Goal: Task Accomplishment & Management: Use online tool/utility

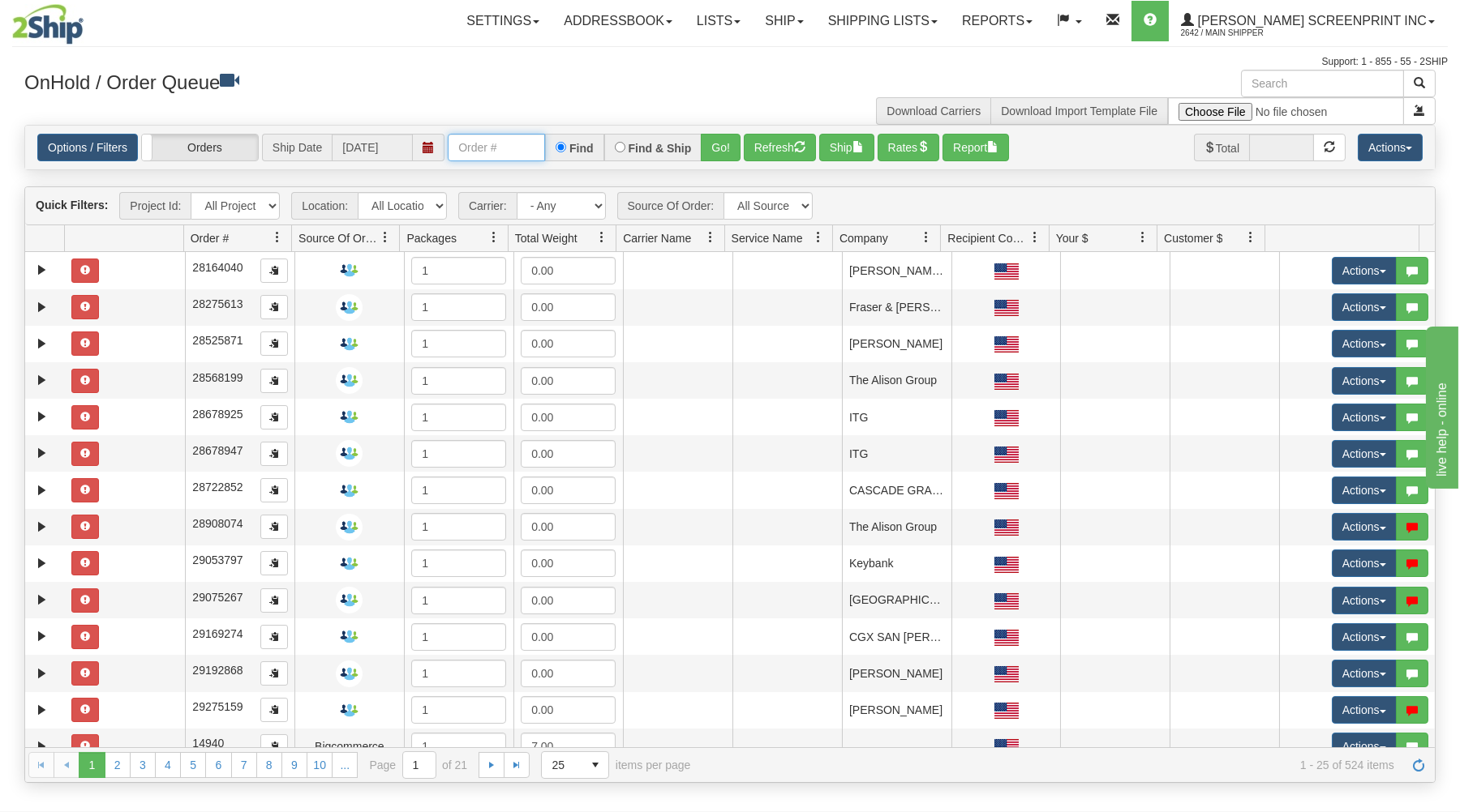
click at [494, 148] on input "text" at bounding box center [496, 147] width 97 height 27
type input "31694874"
click at [738, 145] on button "Go!" at bounding box center [721, 147] width 40 height 27
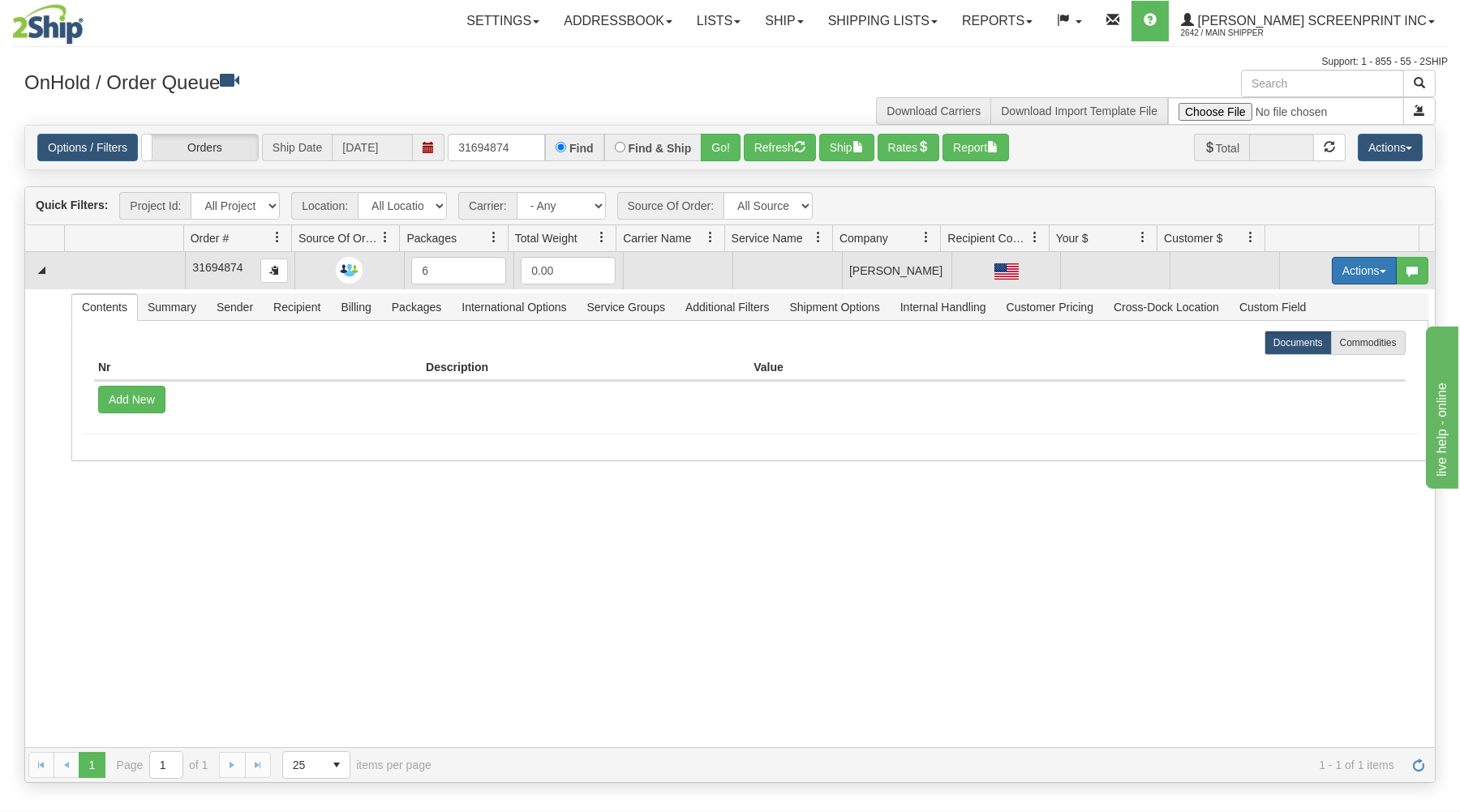
click at [1344, 265] on button "Actions" at bounding box center [1363, 270] width 64 height 27
click at [1310, 305] on link "Open" at bounding box center [1330, 301] width 130 height 21
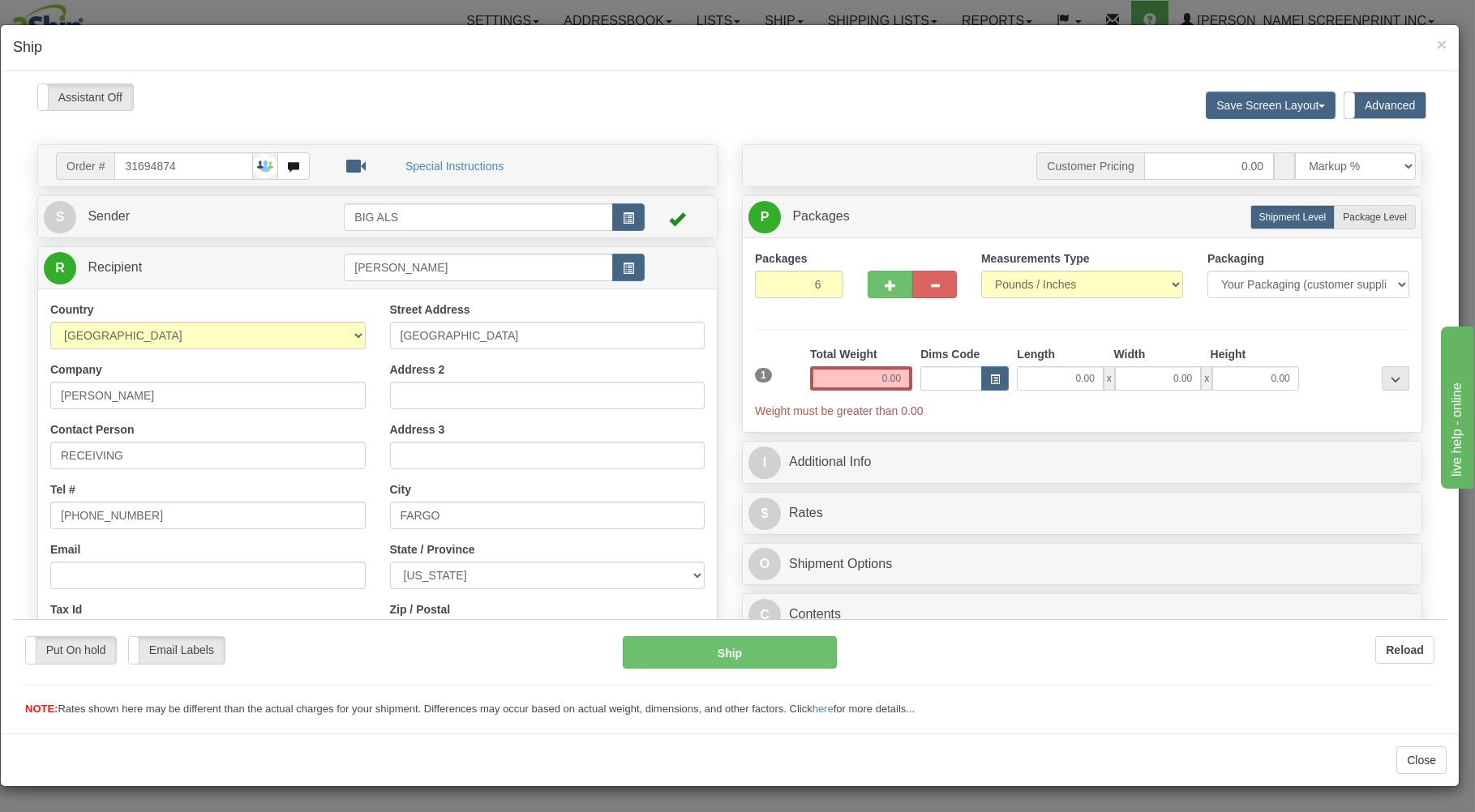
type input "24.95"
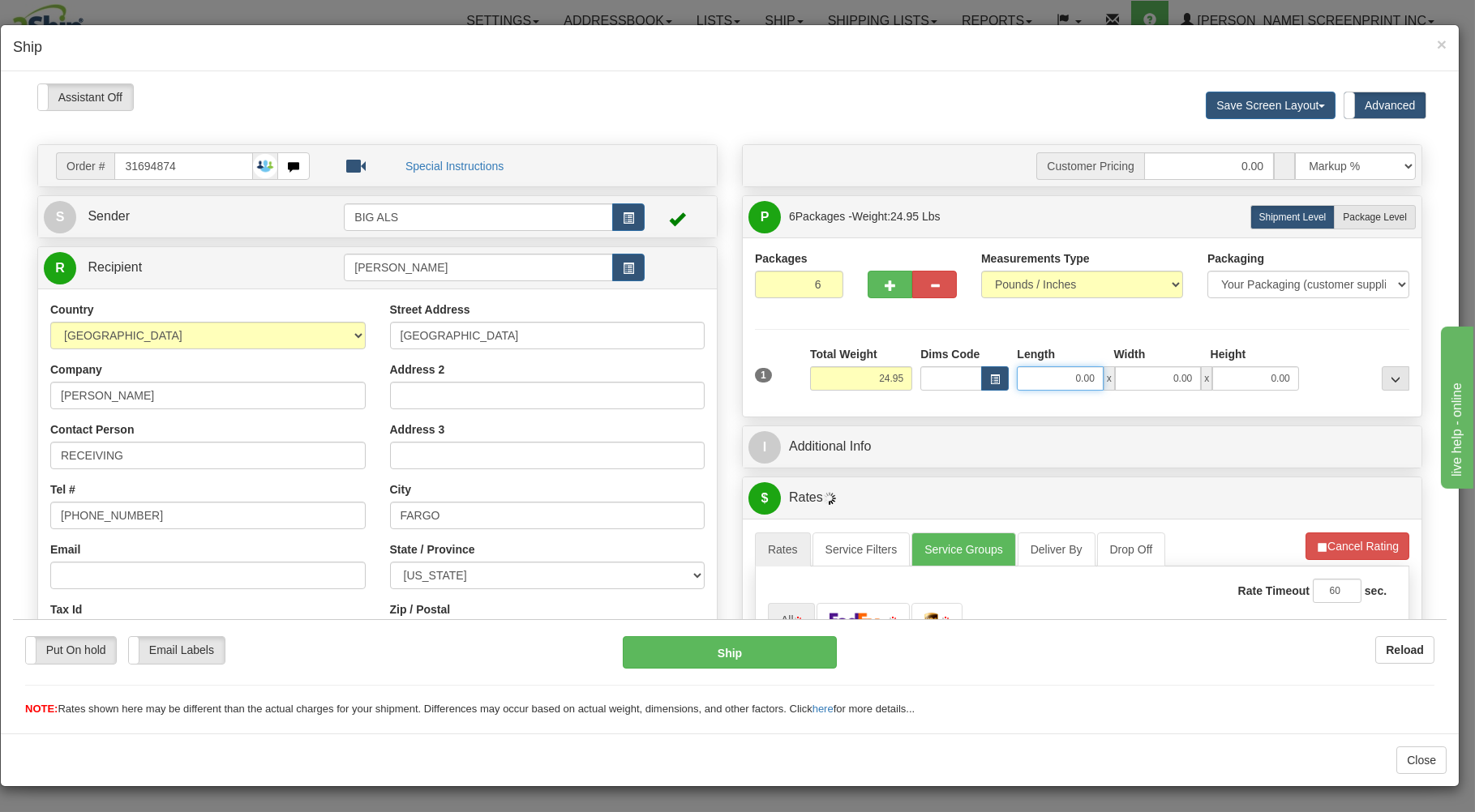
click at [1024, 377] on input "0.00" at bounding box center [1060, 378] width 86 height 24
type input "27.00"
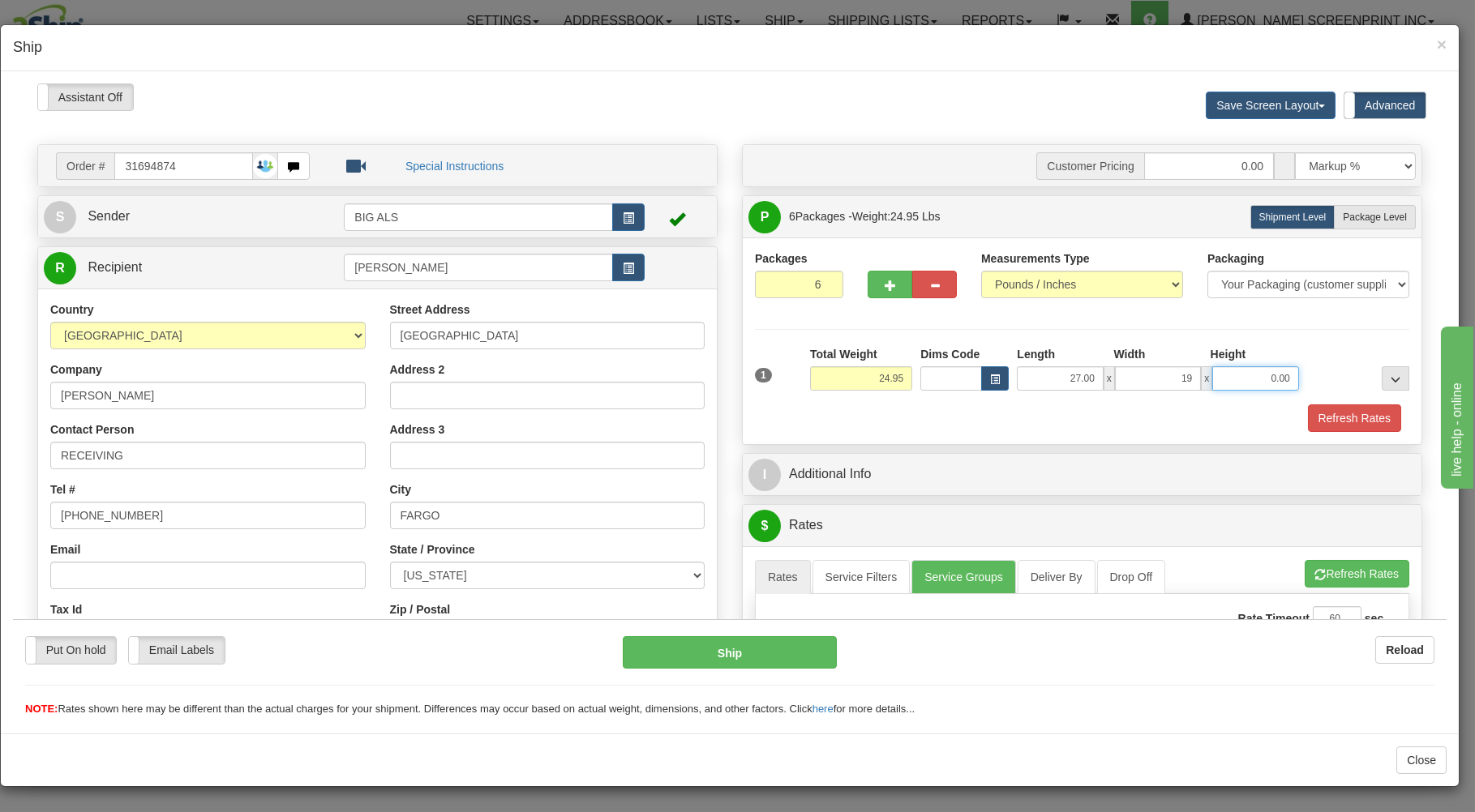
type input "19.00"
type input "17.00"
click at [1395, 217] on label "Package Level Pack.." at bounding box center [1375, 217] width 82 height 24
radio input "true"
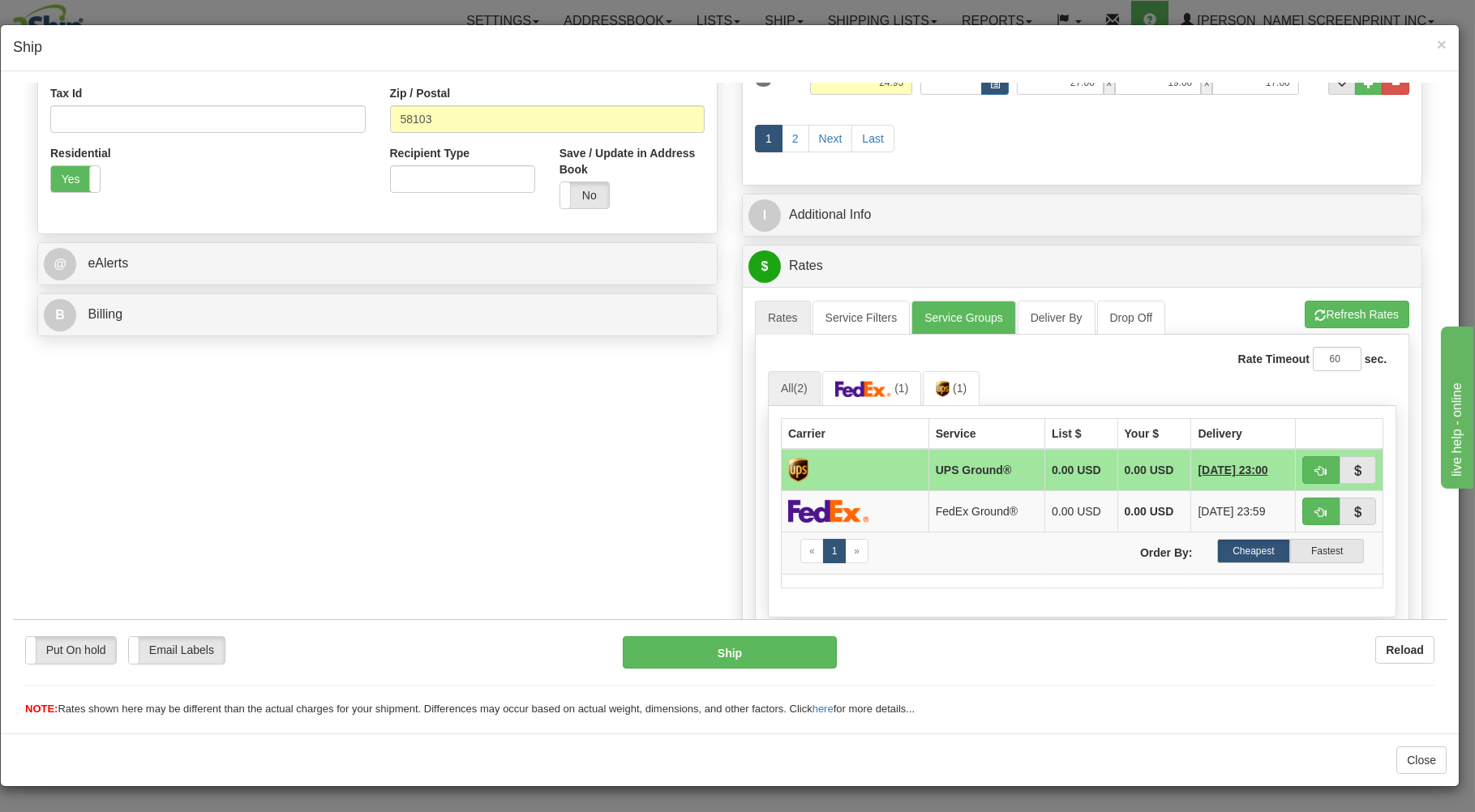
scroll to position [608, 0]
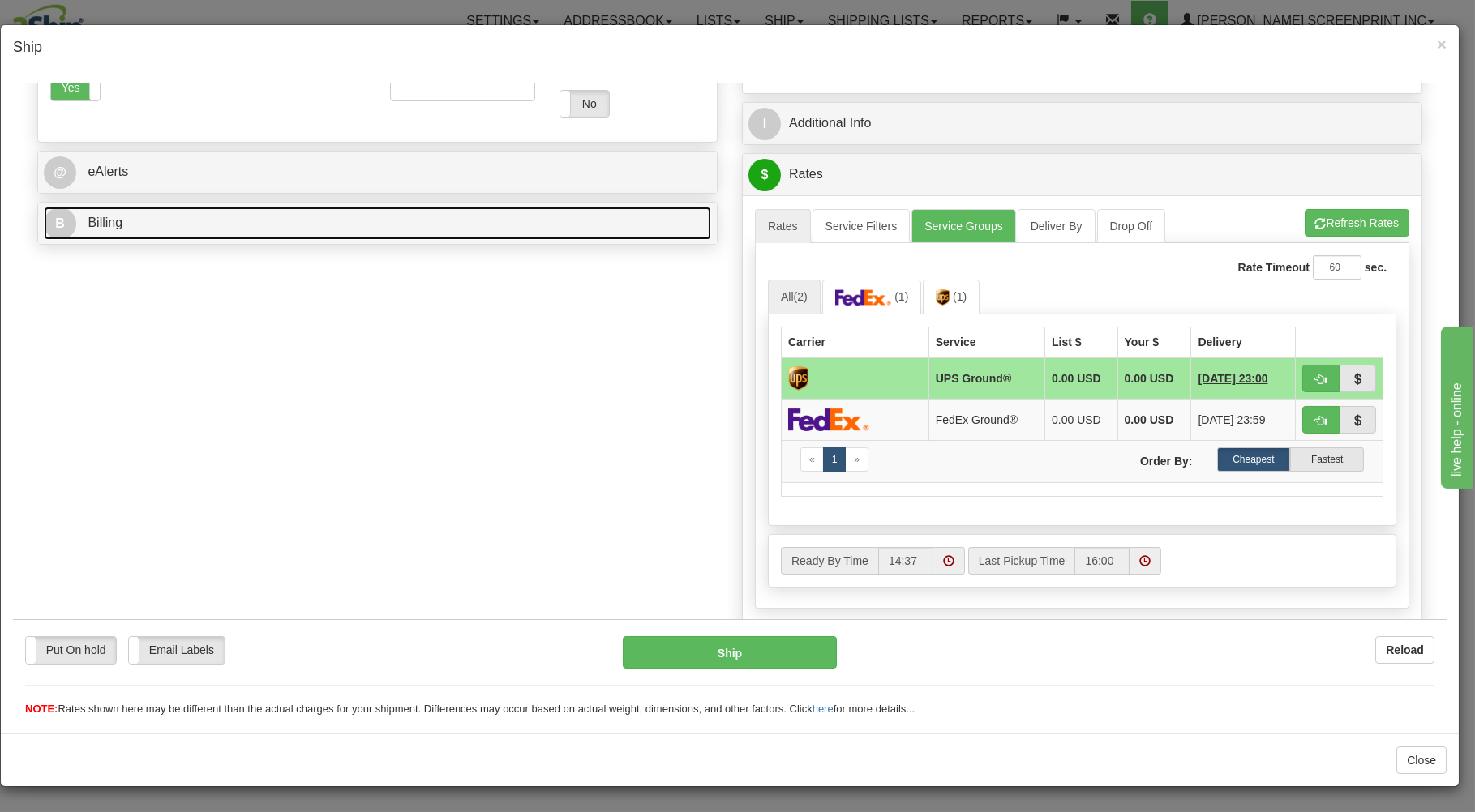
click at [519, 221] on link "B Billing" at bounding box center [378, 222] width 667 height 34
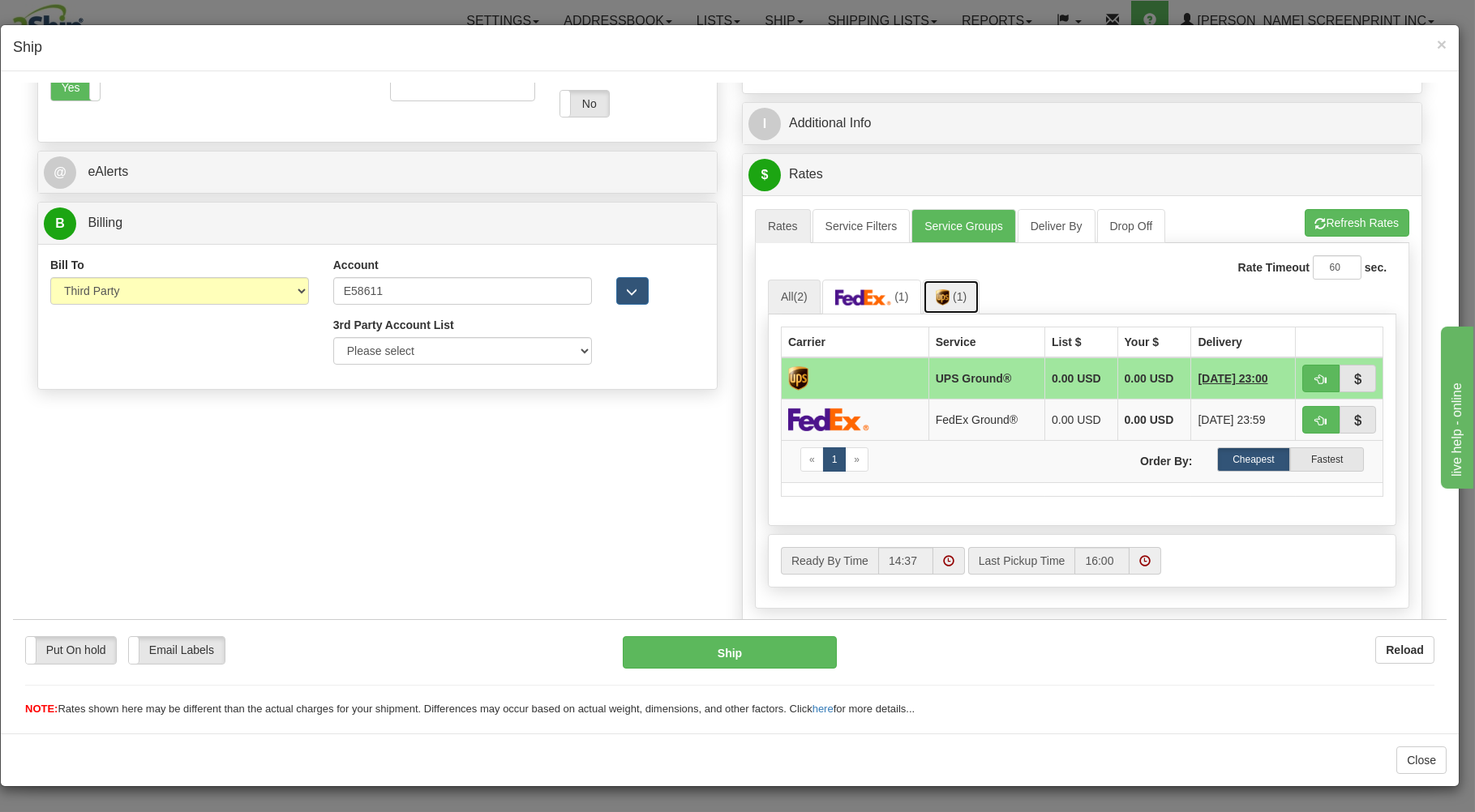
click at [940, 295] on img at bounding box center [942, 296] width 14 height 16
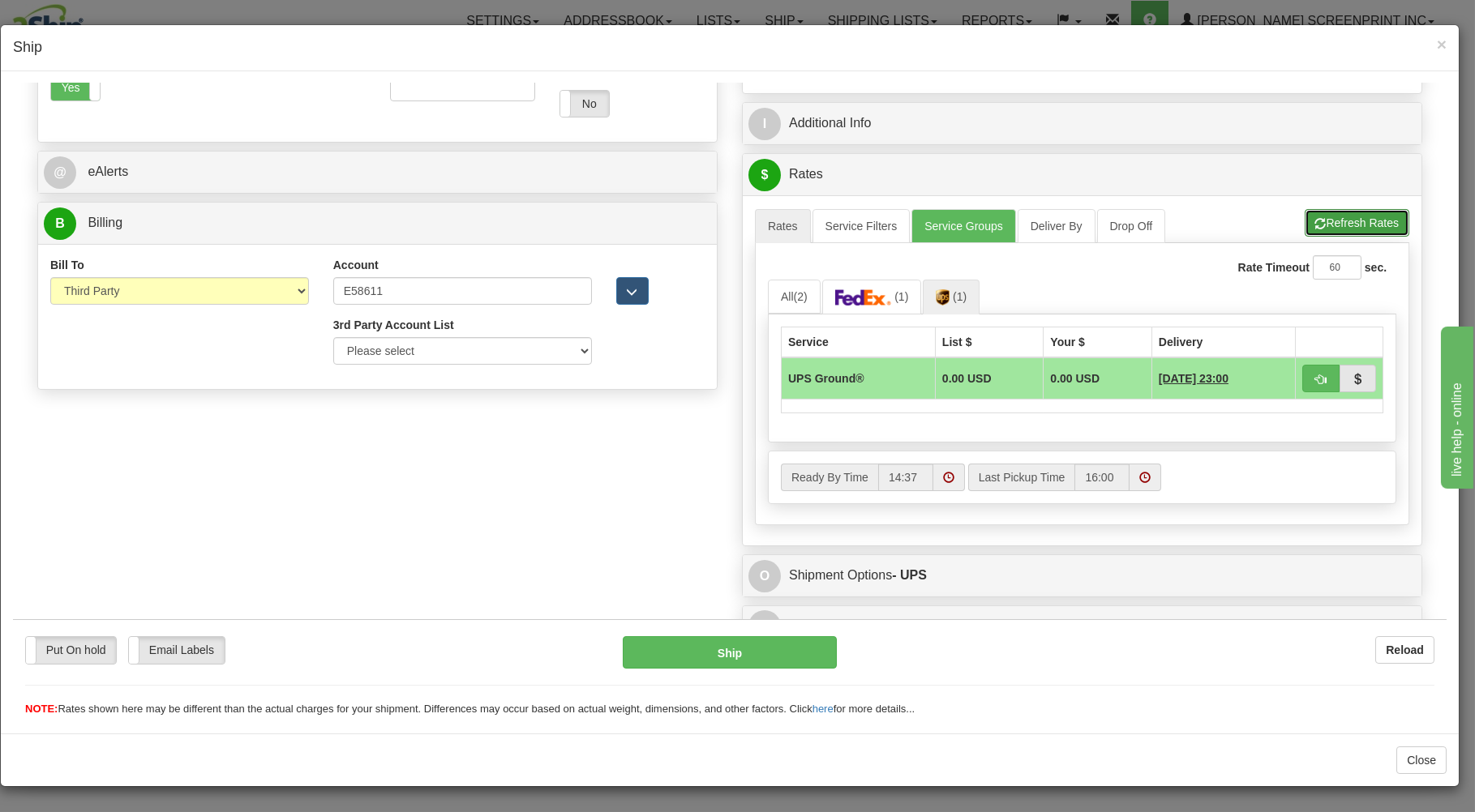
click at [1343, 217] on button "Refresh Rates" at bounding box center [1357, 221] width 105 height 27
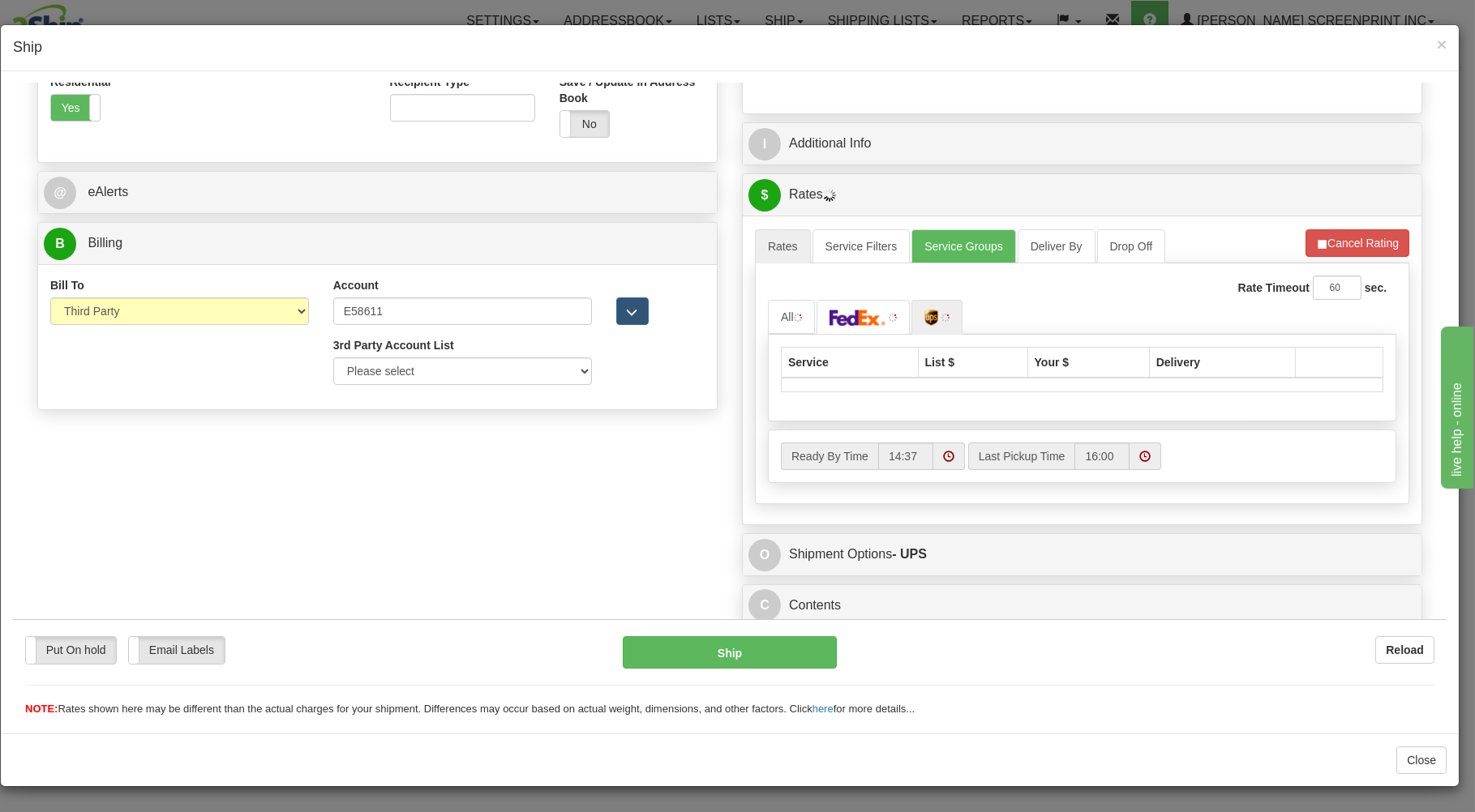
scroll to position [593, 0]
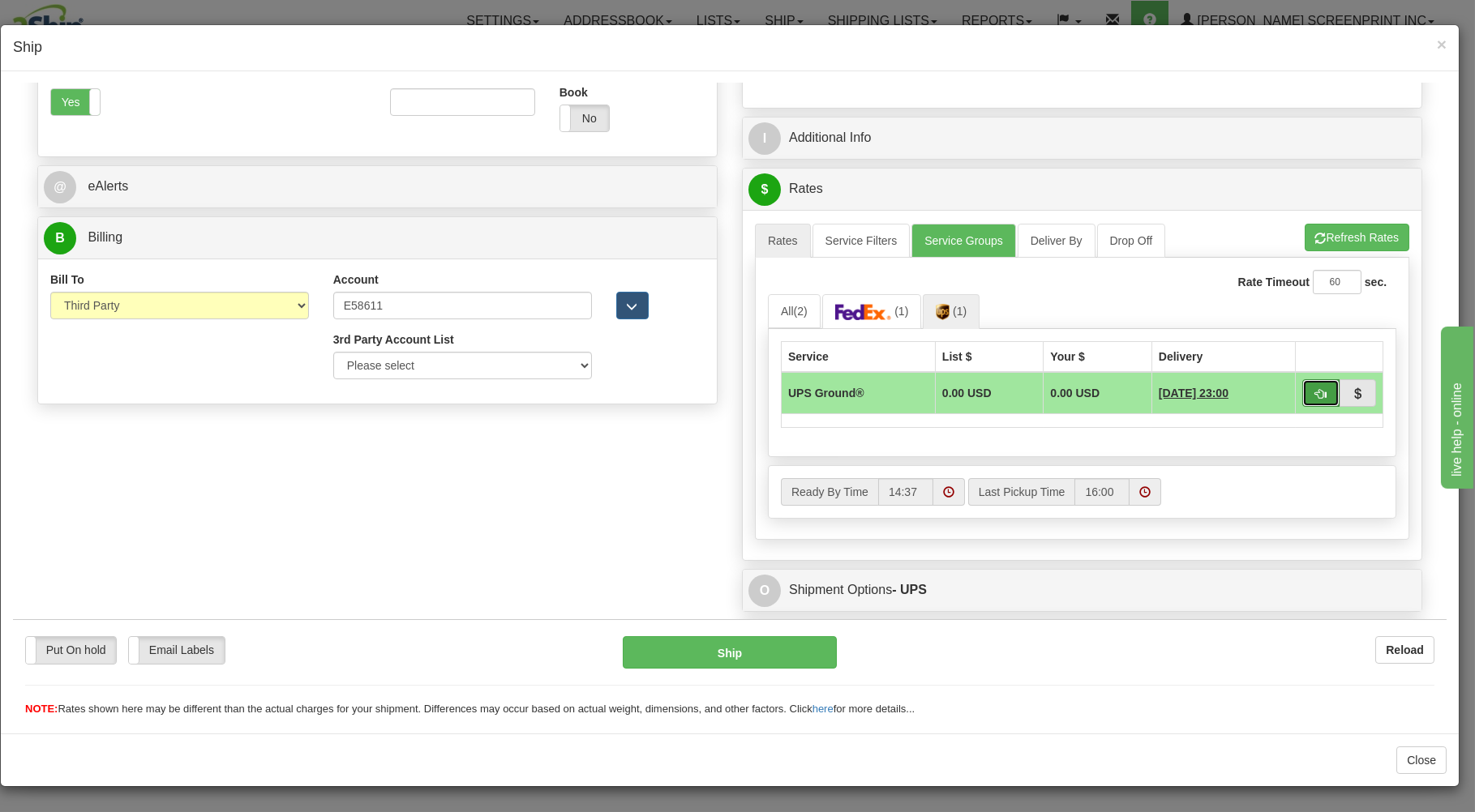
click at [1315, 392] on span "button" at bounding box center [1321, 393] width 11 height 10
type input "03"
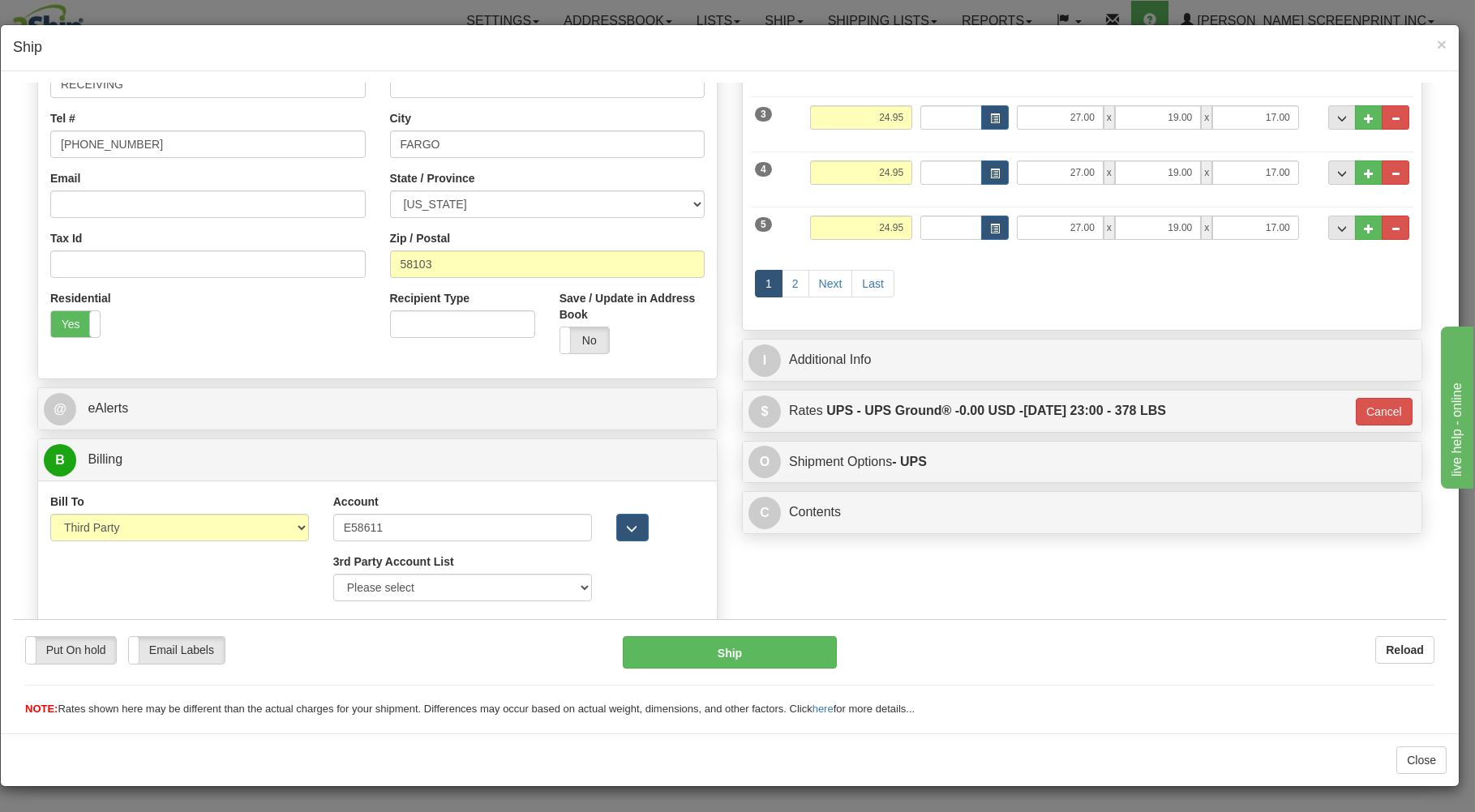
scroll to position [375, 0]
click at [776, 655] on button "Ship" at bounding box center [730, 651] width 215 height 33
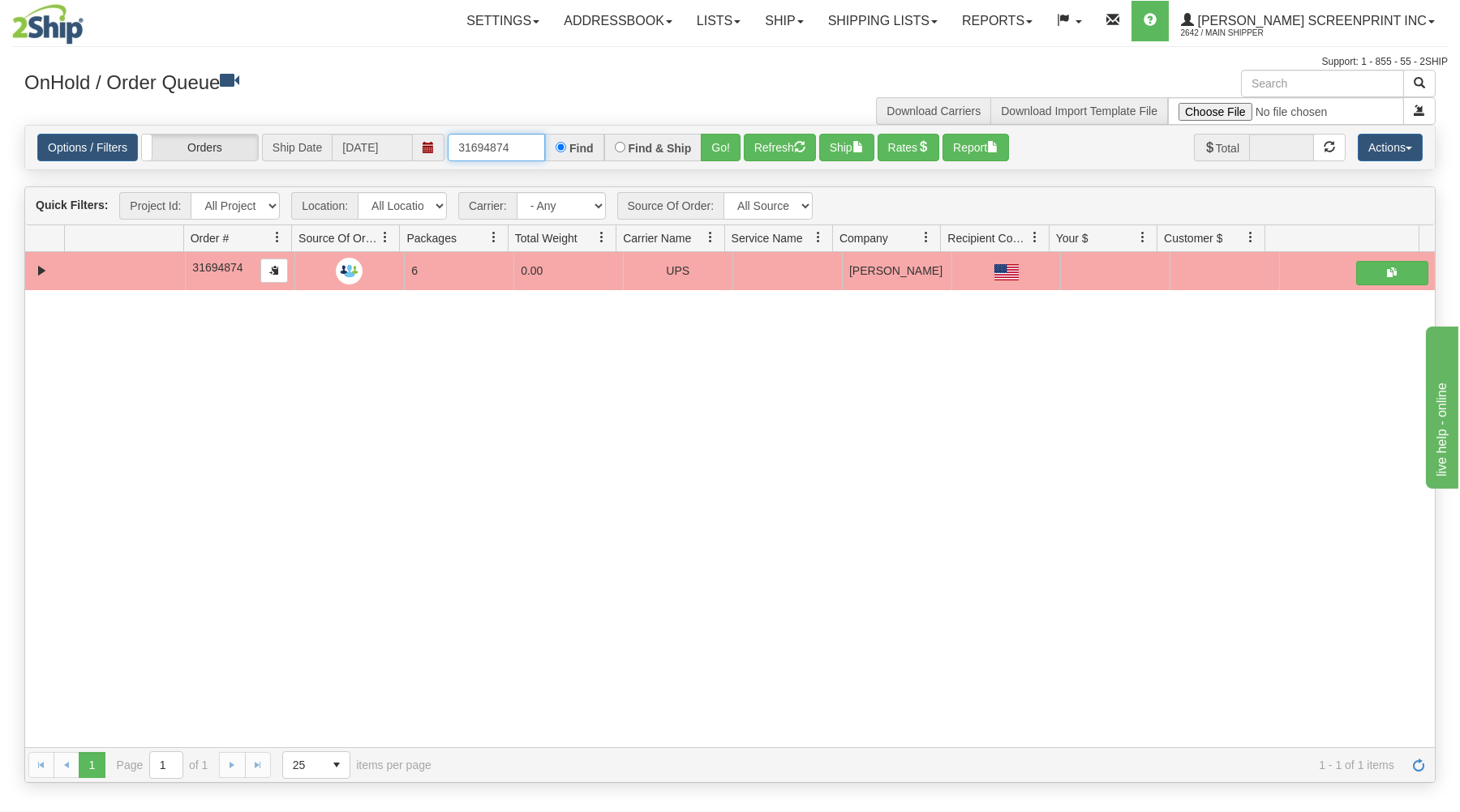
drag, startPoint x: 497, startPoint y: 148, endPoint x: 639, endPoint y: 140, distance: 142.2
click at [639, 140] on div "31694874 Find Find & Ship Go!" at bounding box center [594, 147] width 293 height 27
type input "17284"
drag, startPoint x: 715, startPoint y: 150, endPoint x: 719, endPoint y: 195, distance: 45.2
click at [715, 150] on button "Go!" at bounding box center [721, 147] width 40 height 27
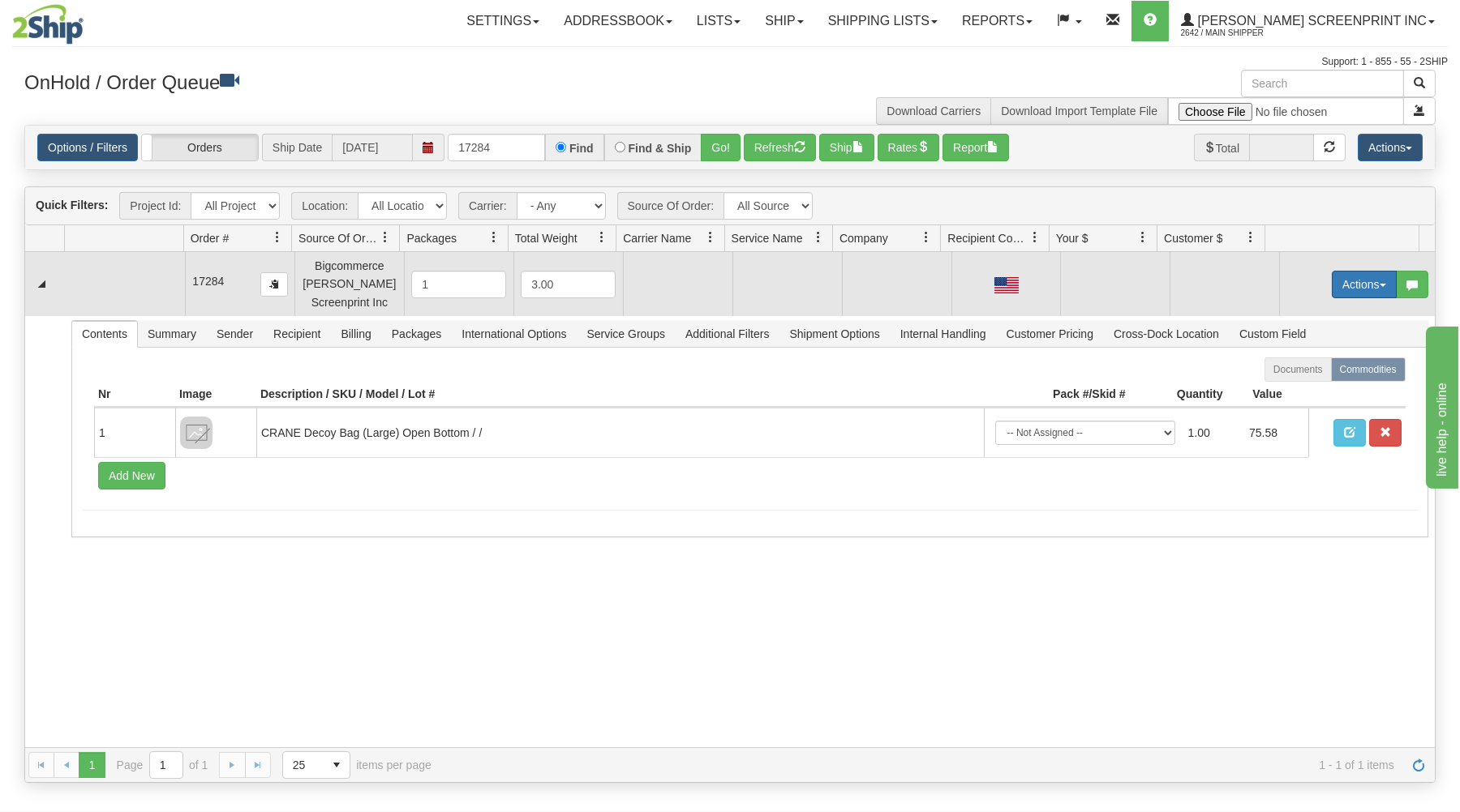
click at [1366, 274] on button "Actions" at bounding box center [1363, 284] width 64 height 27
click at [1343, 316] on link "Open" at bounding box center [1330, 315] width 130 height 21
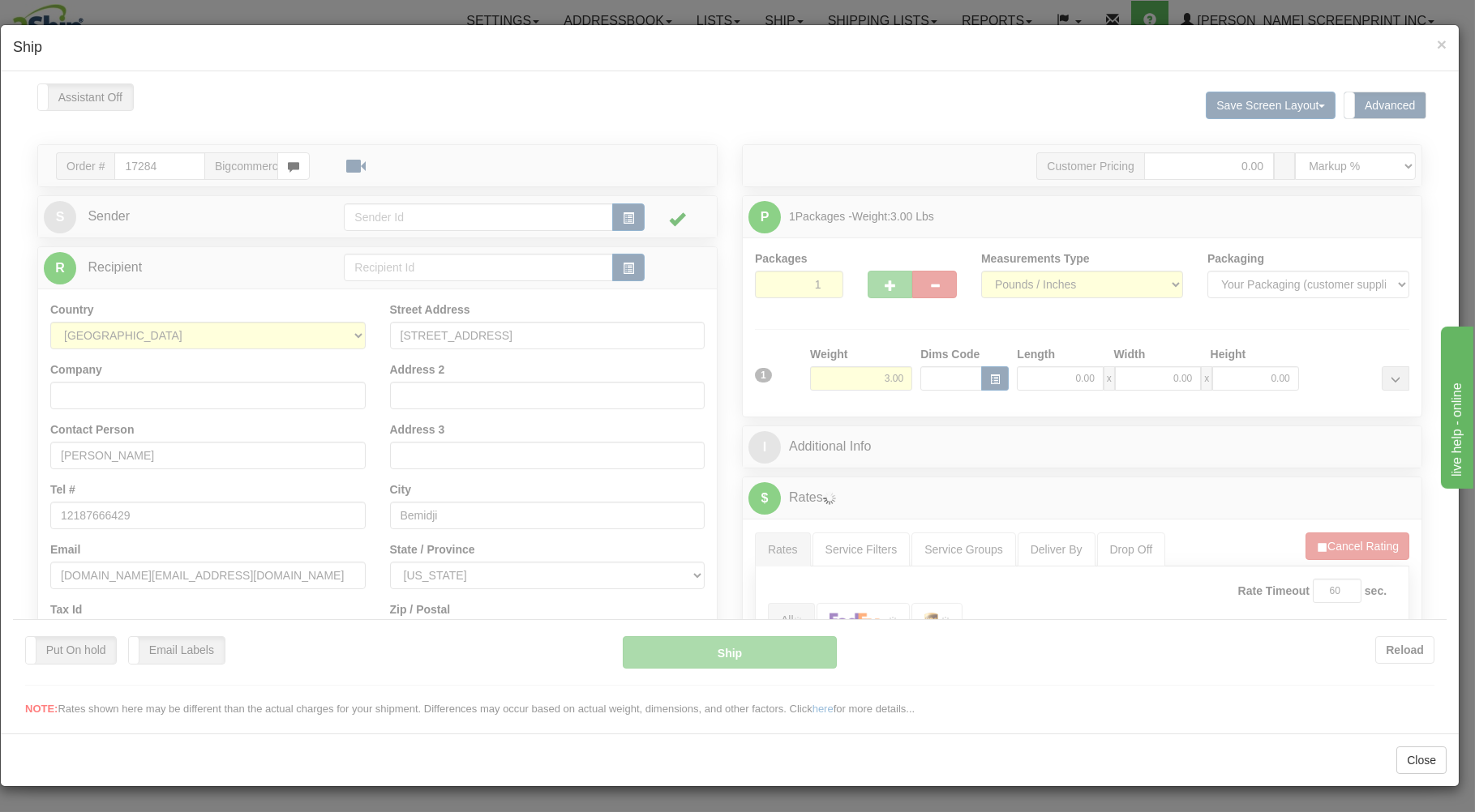
scroll to position [0, 0]
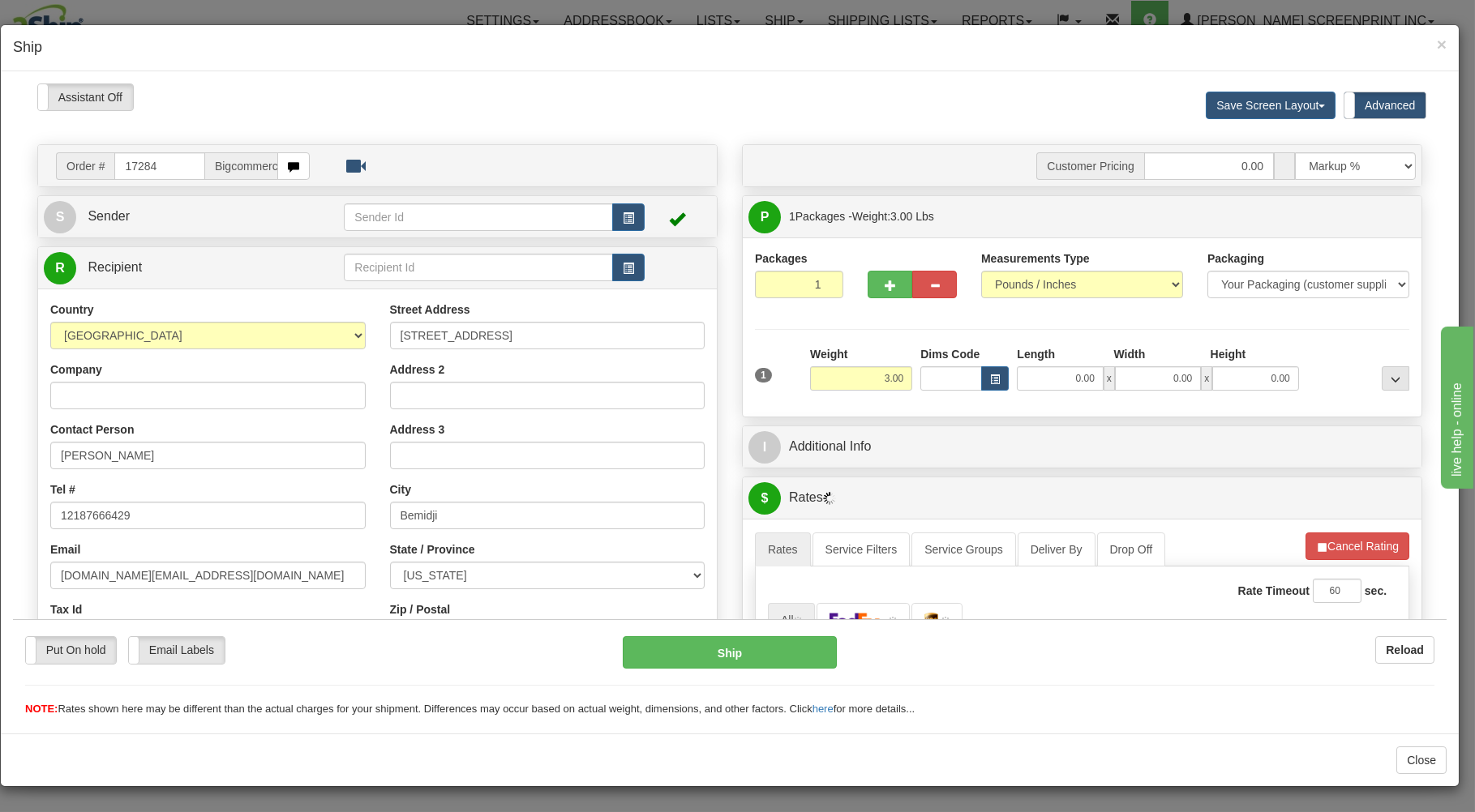
type input "3.80"
click at [1047, 383] on input "0.00" at bounding box center [1060, 378] width 86 height 24
type input "17.00"
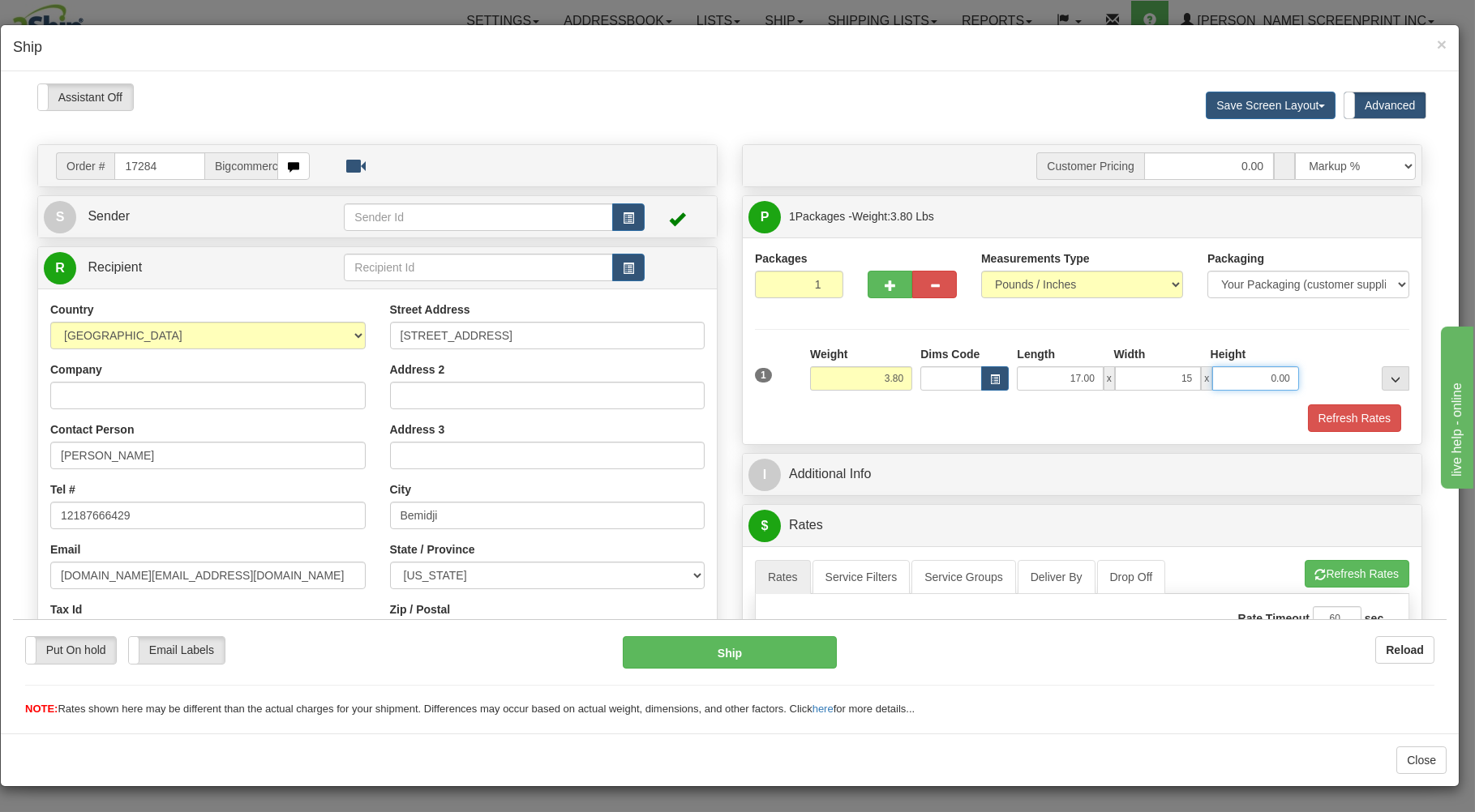
type input "15.00"
type input "3.70"
type input "3"
type input "3.80"
type input "3.00"
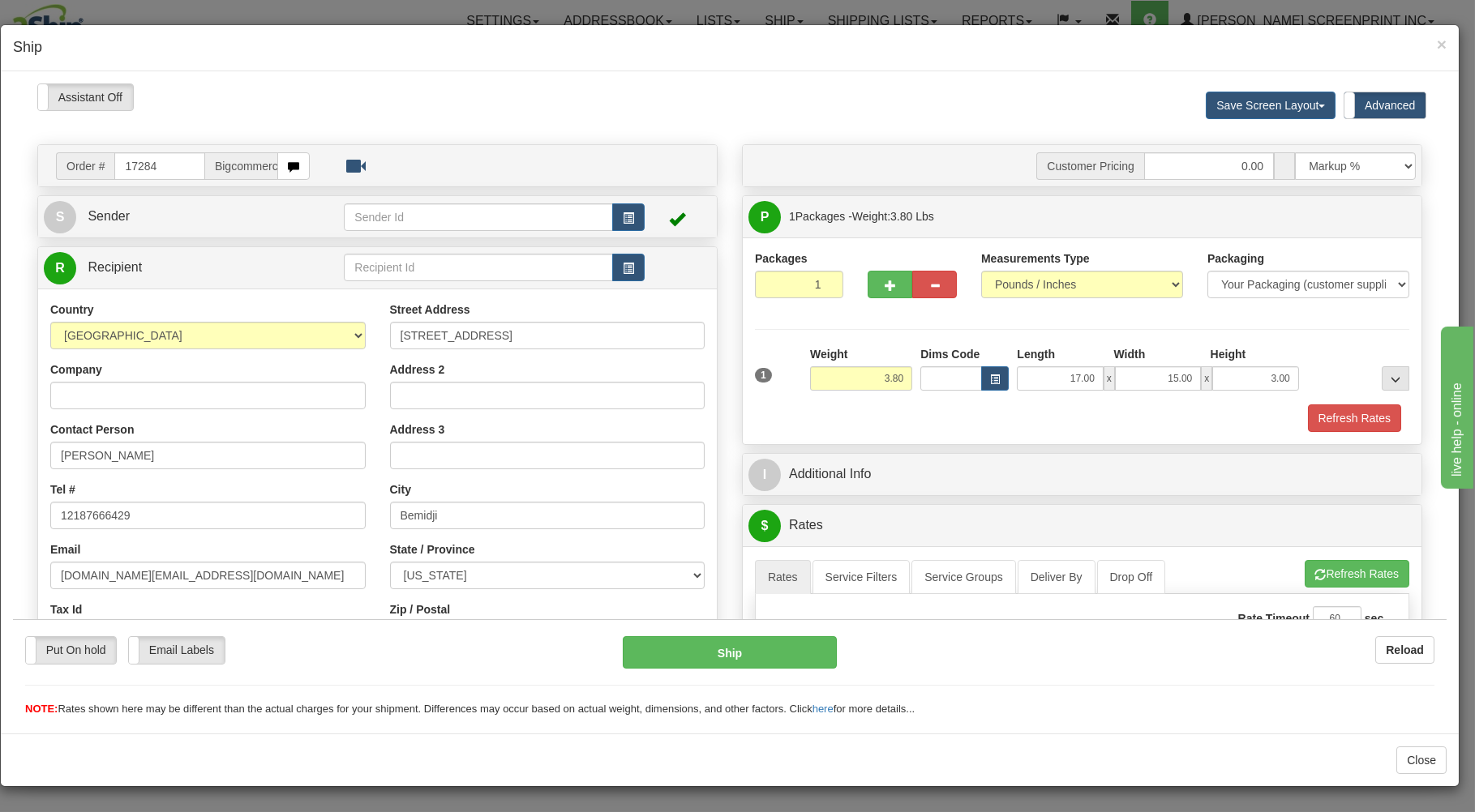
click at [1016, 412] on div "Refresh Rates" at bounding box center [1081, 417] width 663 height 27
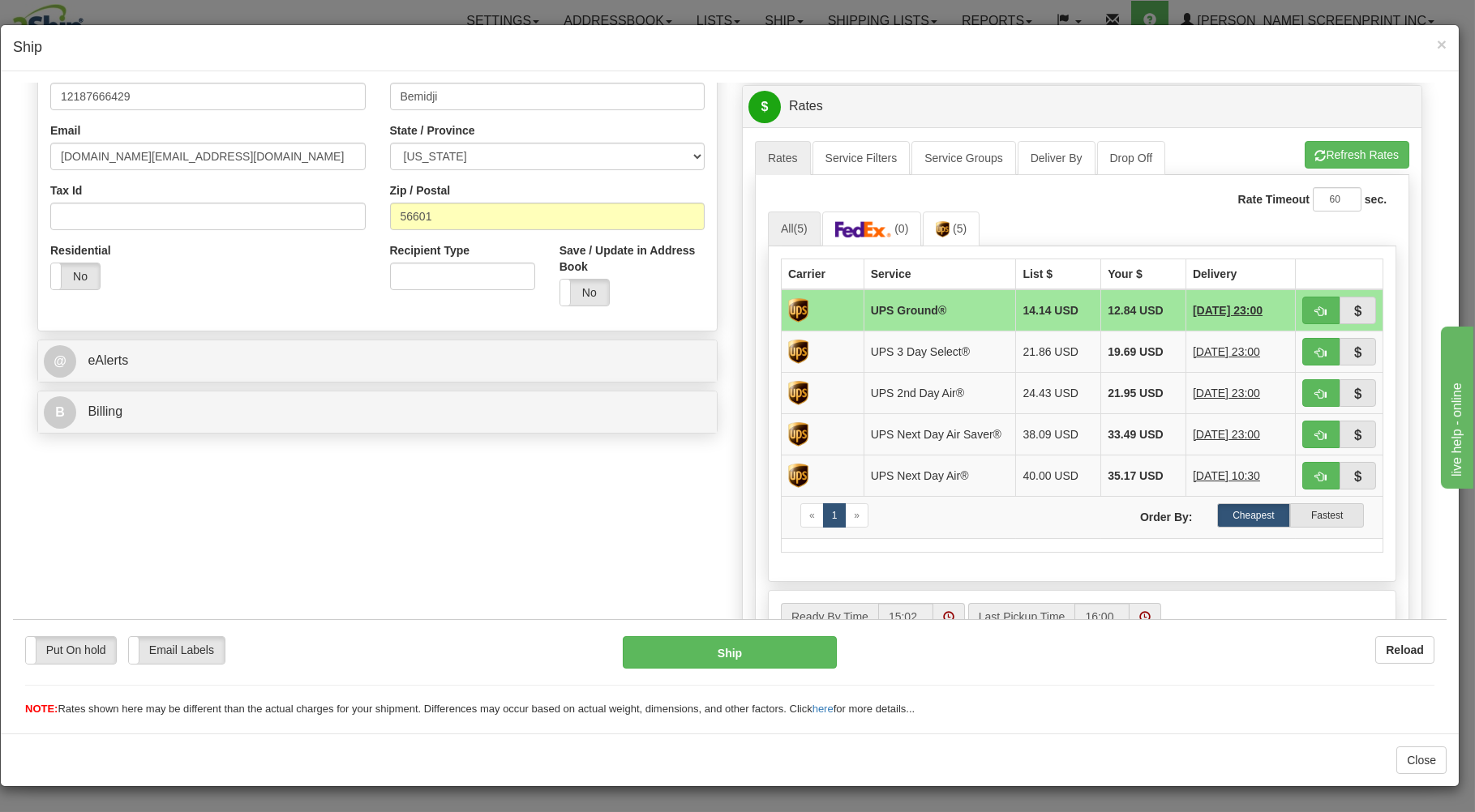
scroll to position [434, 0]
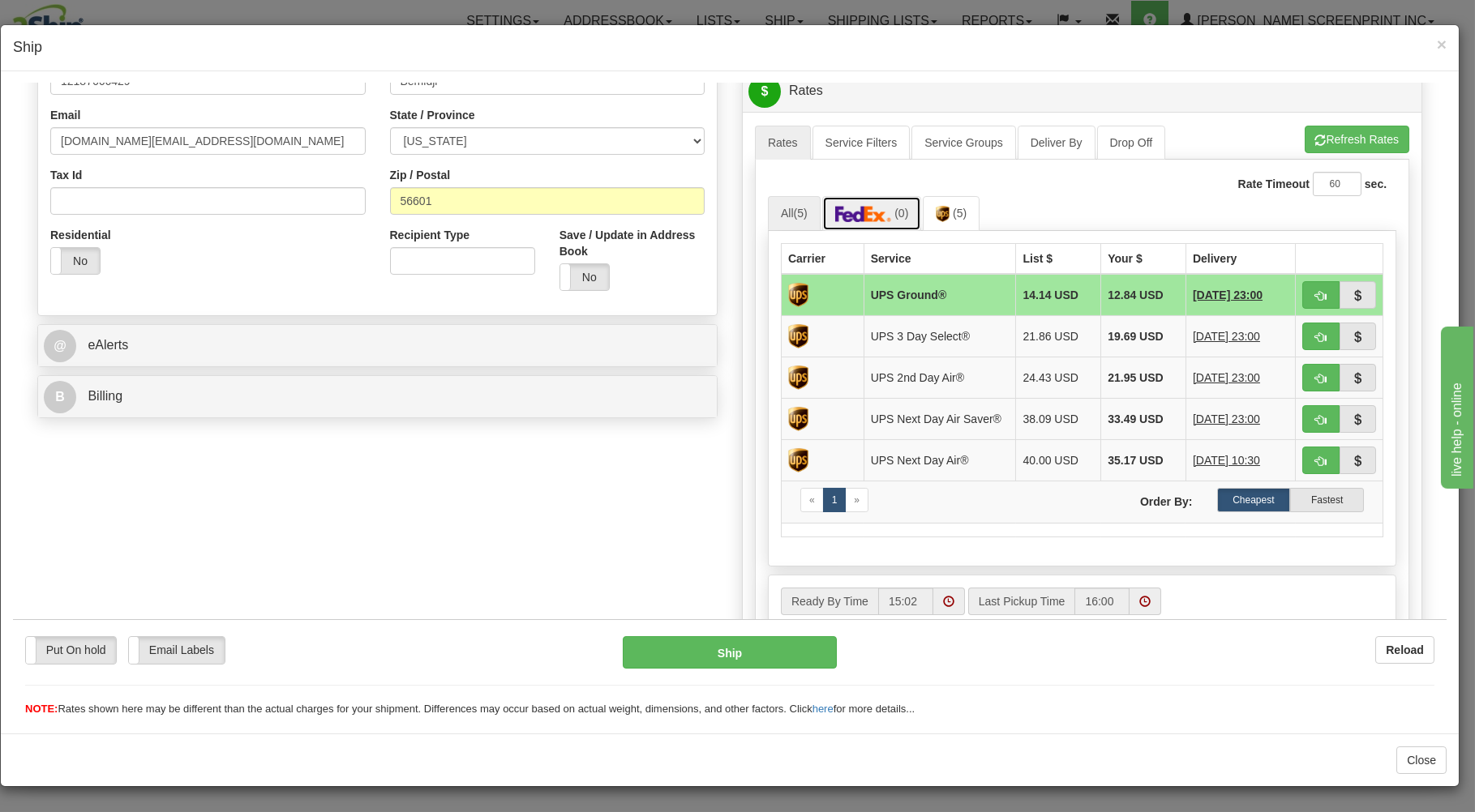
click at [896, 219] on span "(0)" at bounding box center [901, 212] width 14 height 13
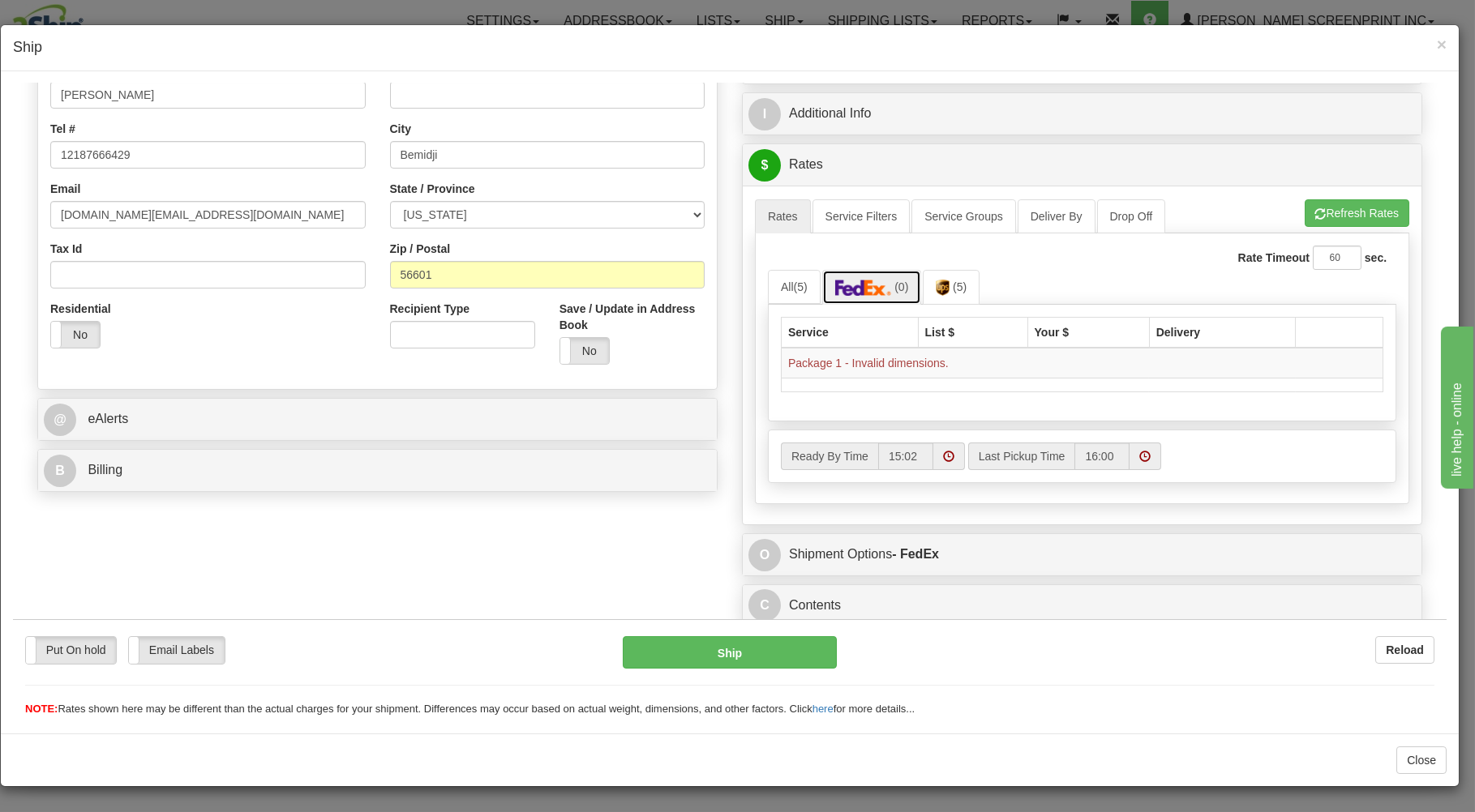
scroll to position [366, 0]
click at [770, 204] on link "Rates" at bounding box center [783, 216] width 56 height 34
click at [780, 283] on link "All (5)" at bounding box center [795, 286] width 52 height 34
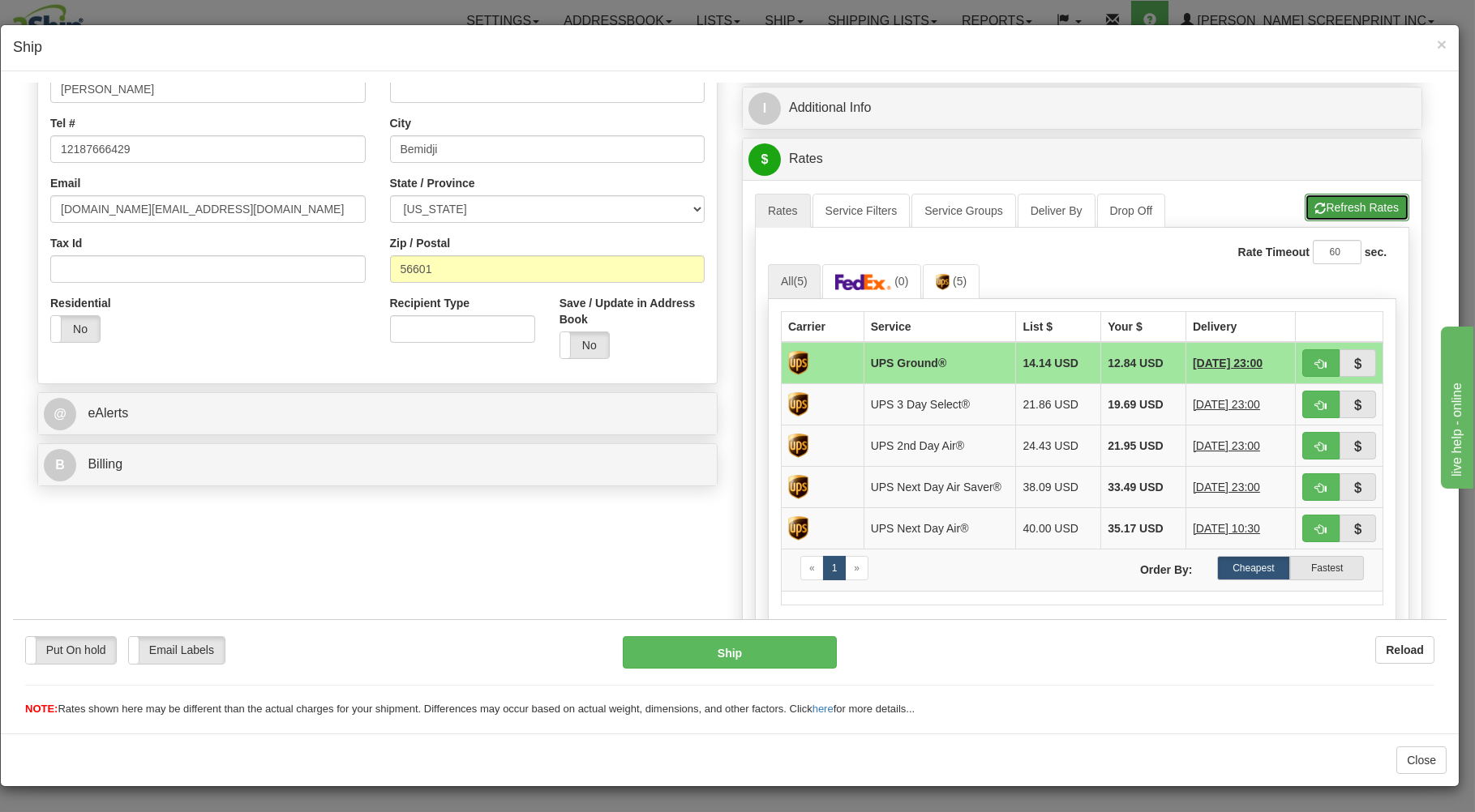
click at [1366, 208] on button "Refresh Rates" at bounding box center [1357, 206] width 105 height 27
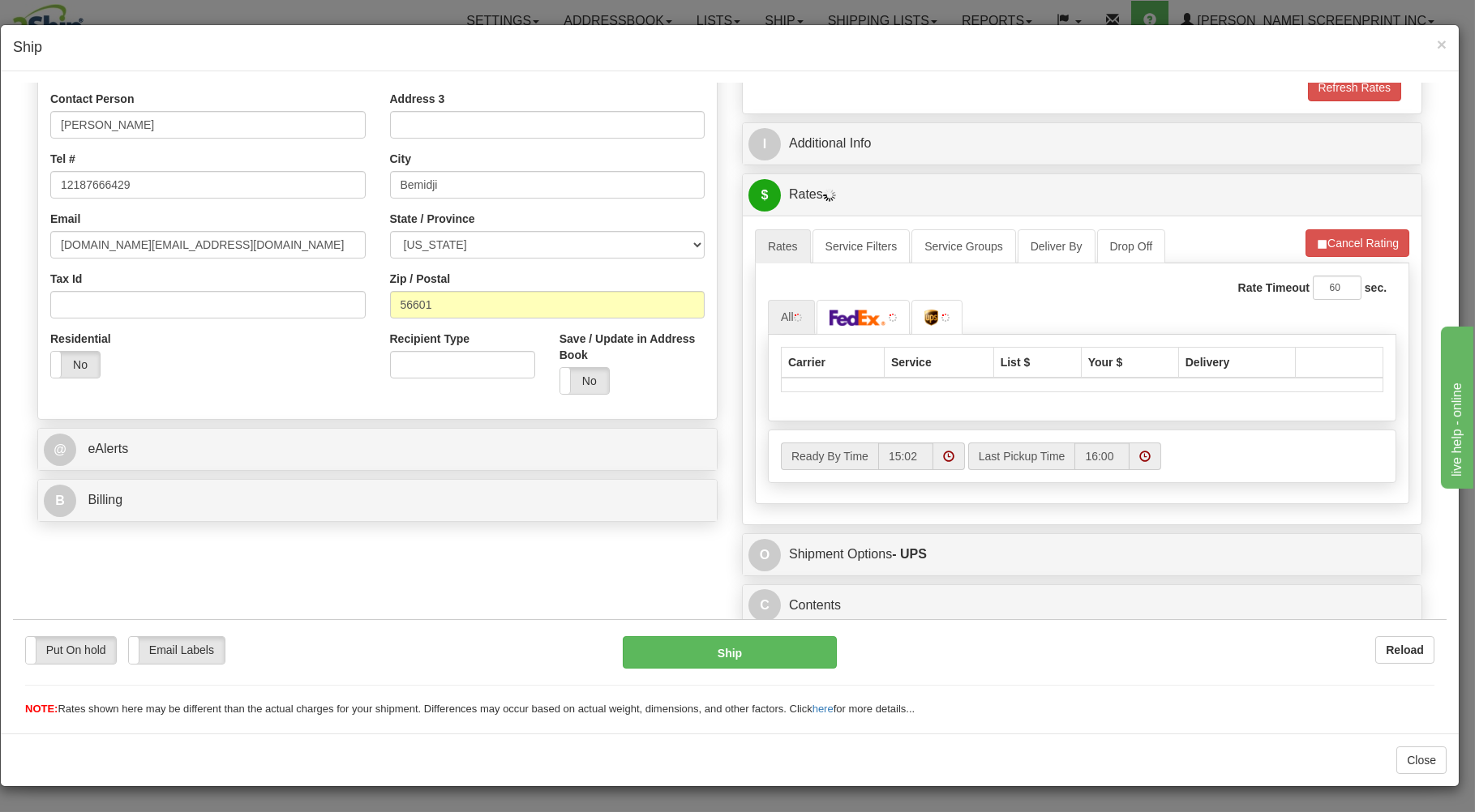
scroll to position [335, 0]
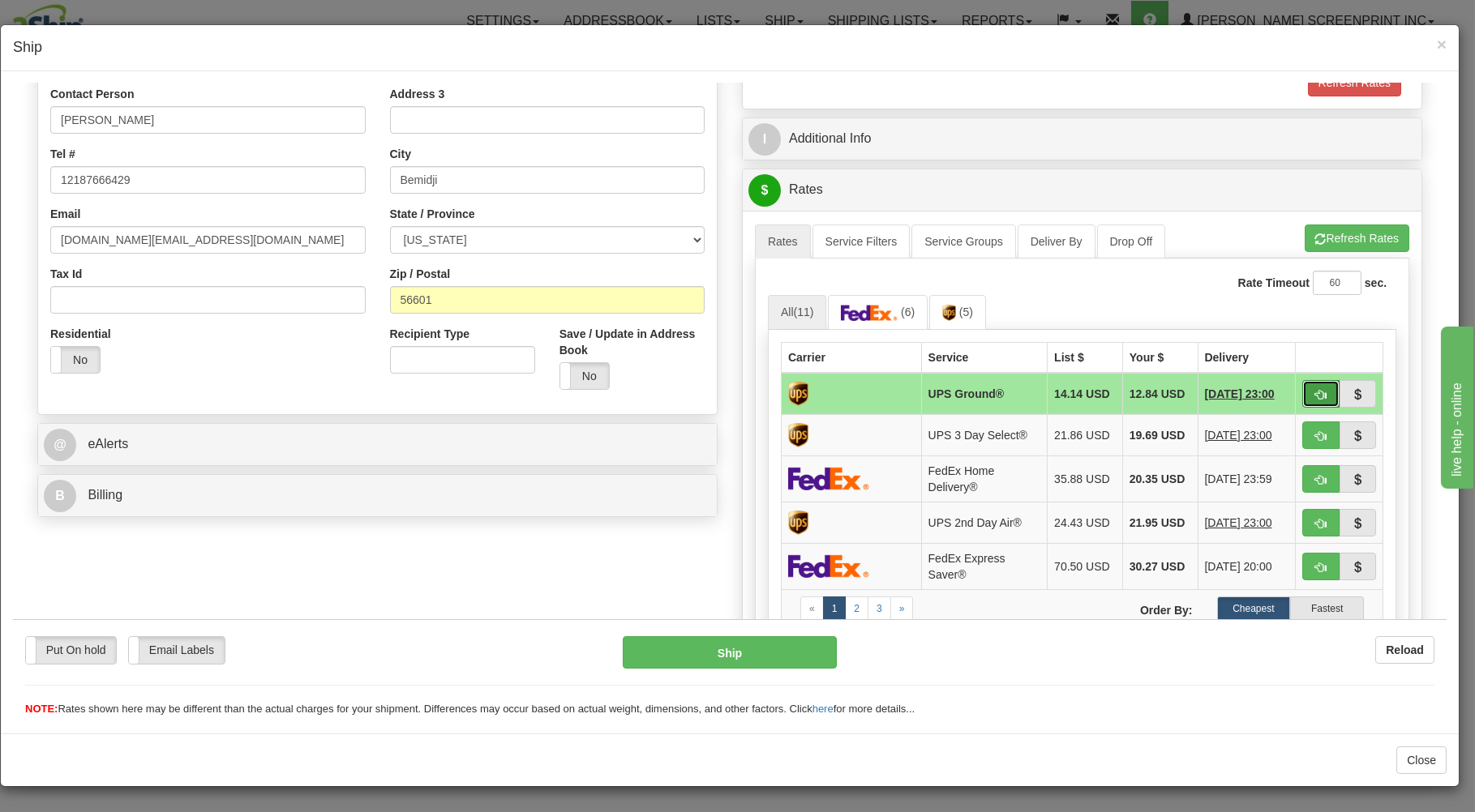
click at [1302, 389] on button "button" at bounding box center [1321, 392] width 37 height 27
type input "03"
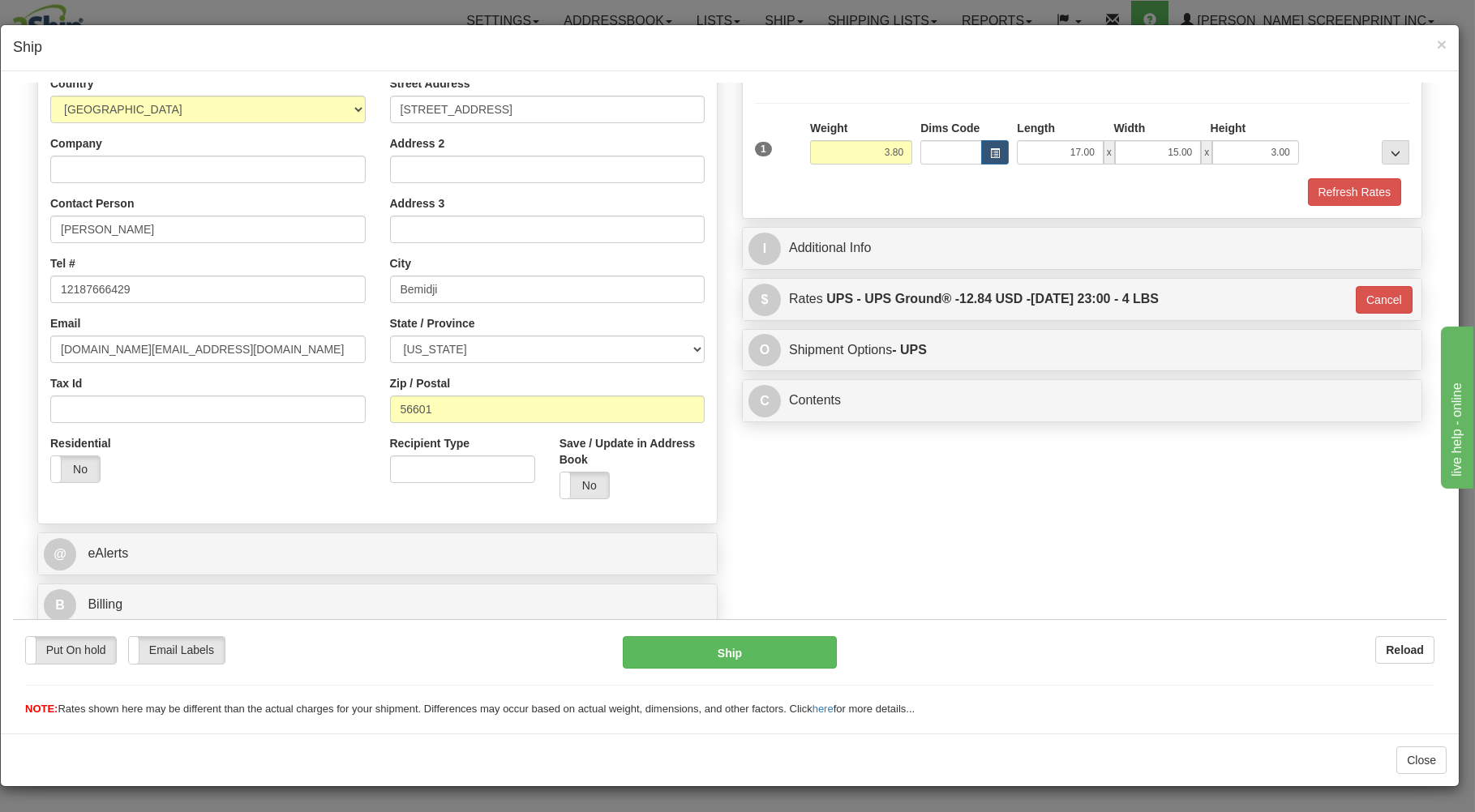
scroll to position [230, 0]
click at [785, 651] on button "Ship" at bounding box center [730, 651] width 215 height 33
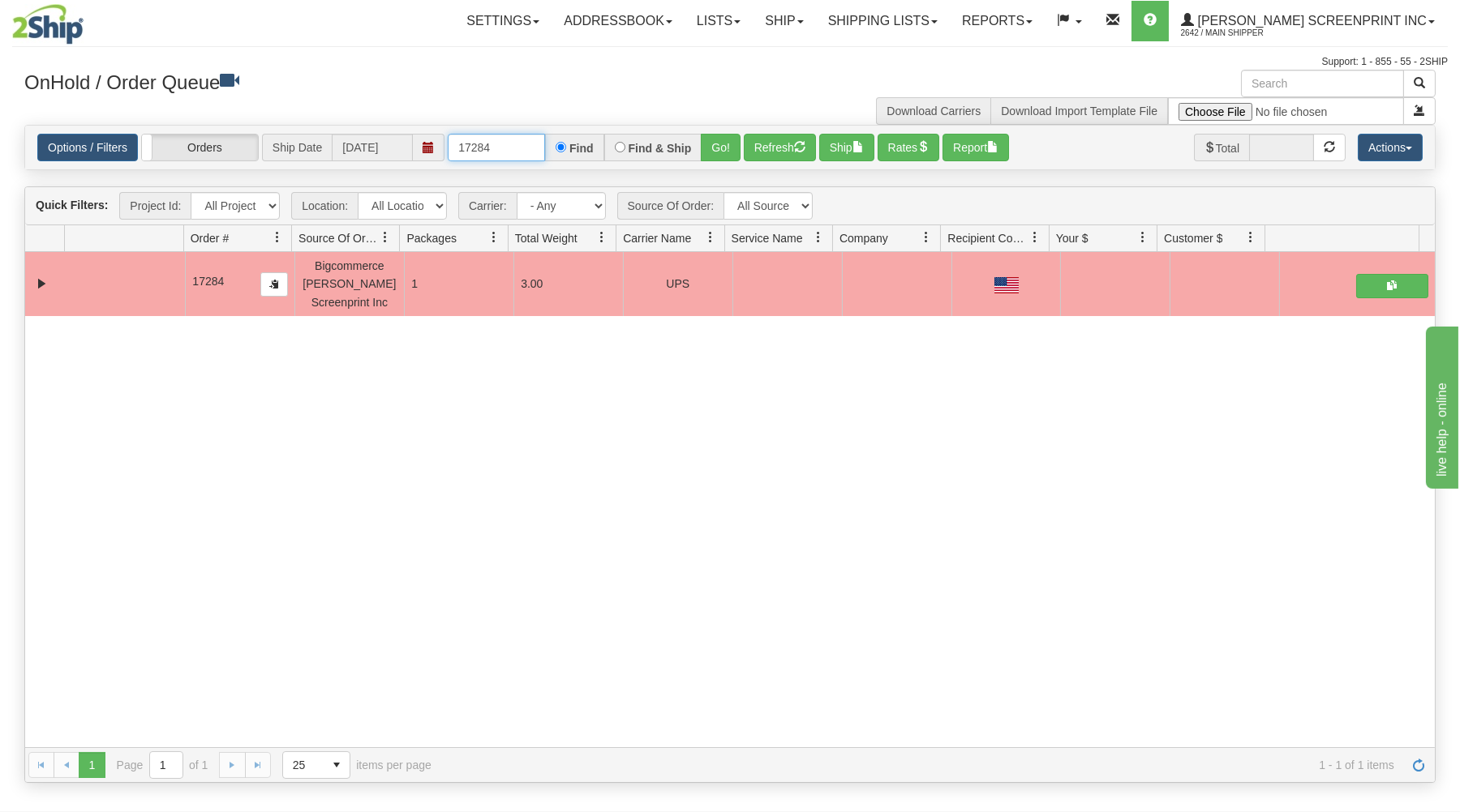
drag, startPoint x: 453, startPoint y: 140, endPoint x: 583, endPoint y: 152, distance: 130.6
click at [583, 152] on div "17284 Find Find & Ship Go!" at bounding box center [594, 147] width 293 height 27
type input "17283"
click at [734, 145] on button "Go!" at bounding box center [721, 147] width 40 height 27
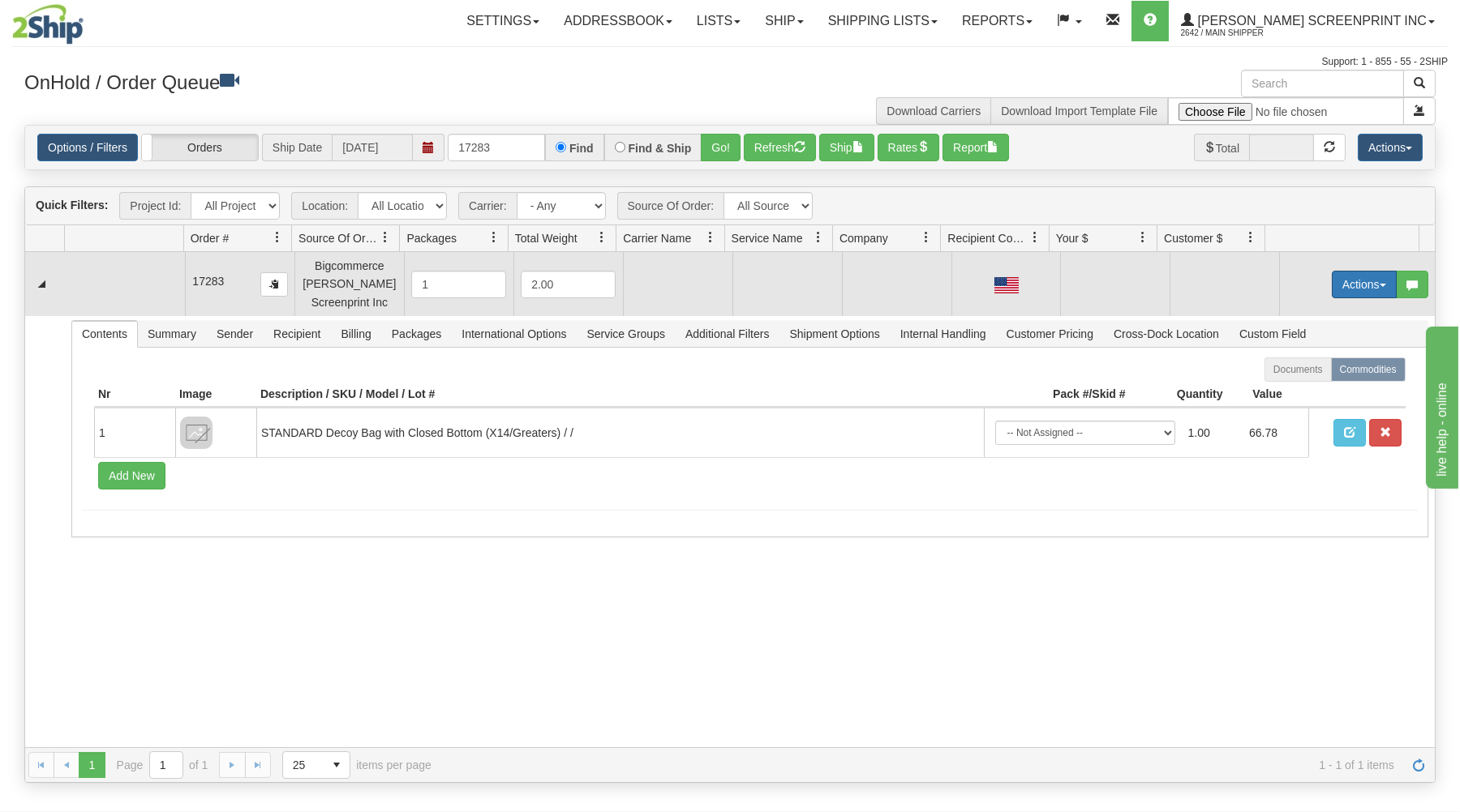
click at [1360, 280] on button "Actions" at bounding box center [1363, 284] width 64 height 27
click at [1341, 309] on link "Open" at bounding box center [1330, 315] width 130 height 21
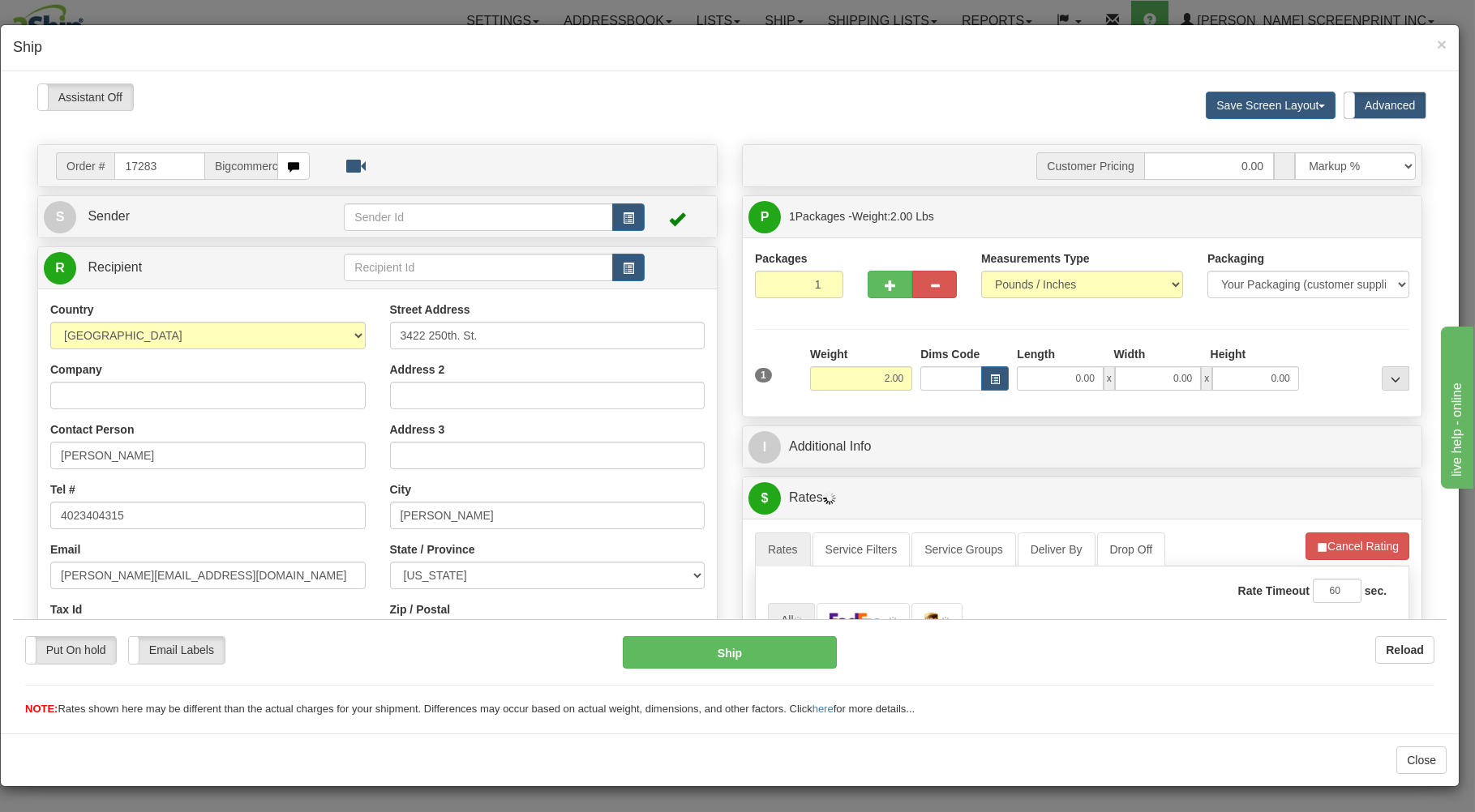
scroll to position [0, 0]
click at [1039, 382] on input "0.00" at bounding box center [1060, 378] width 86 height 24
type input "3.95"
type input "17.00"
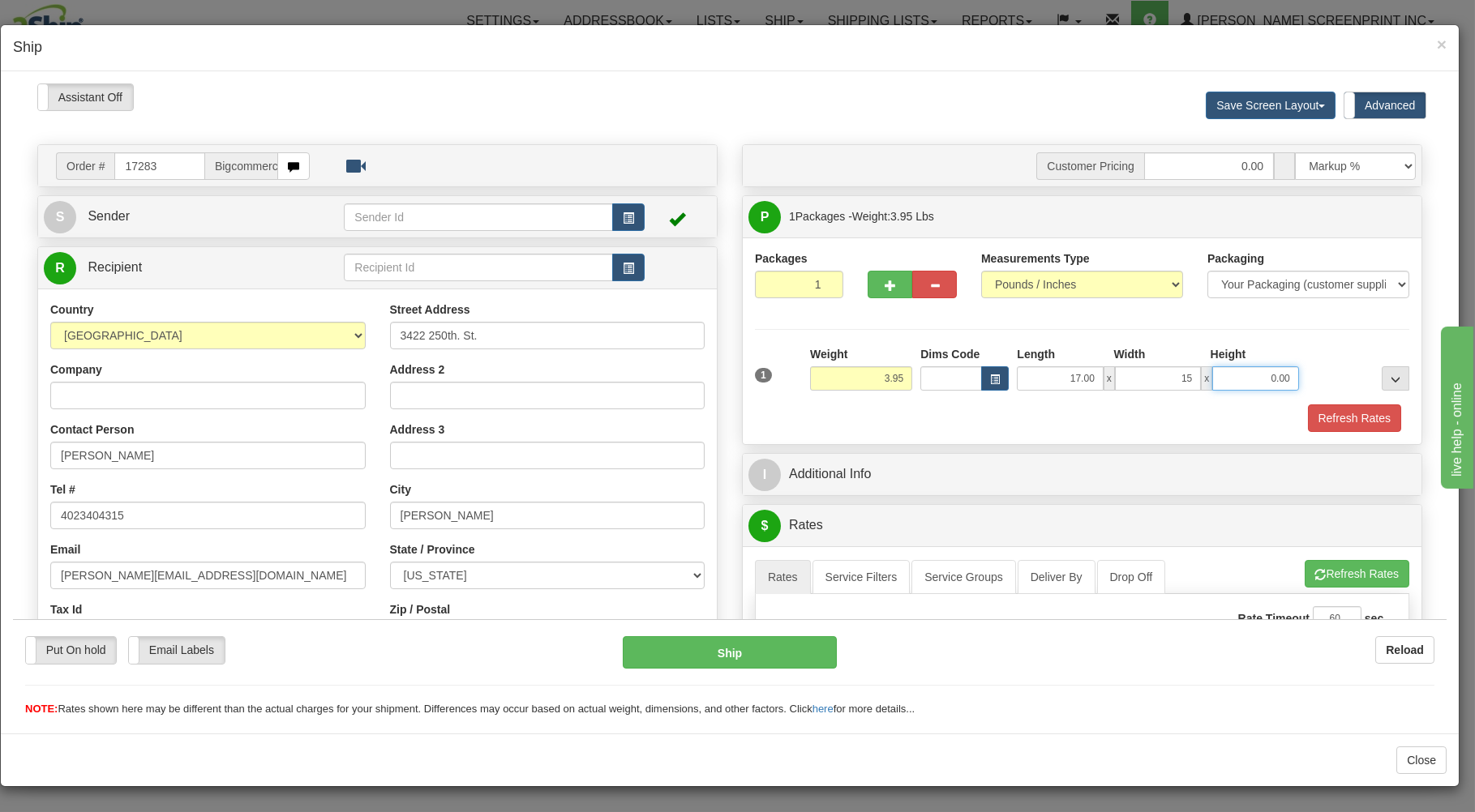
type input "15.00"
type input "3.00"
type input "3.95"
click at [1014, 423] on div "Refresh Rates" at bounding box center [1081, 417] width 663 height 27
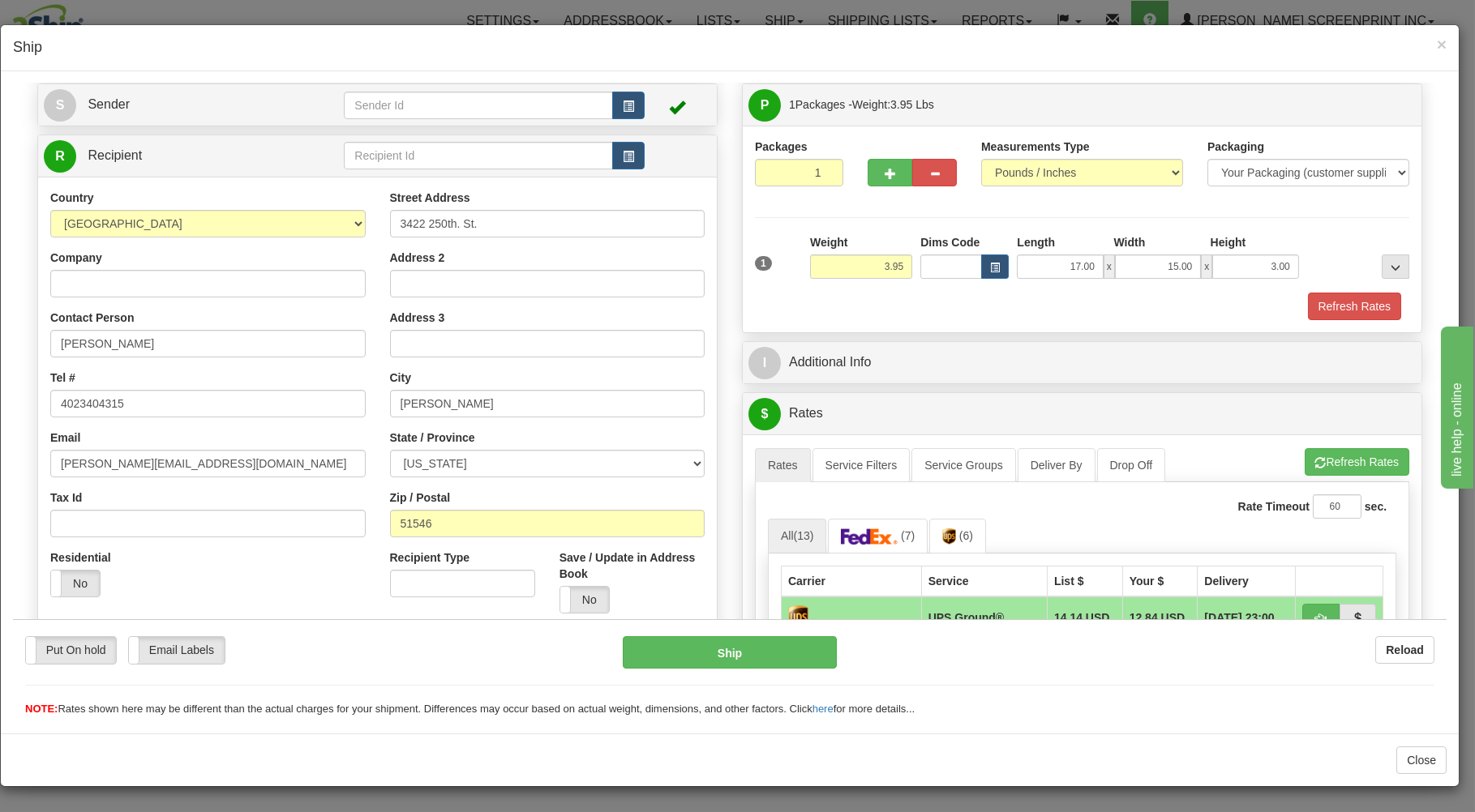
scroll to position [260, 0]
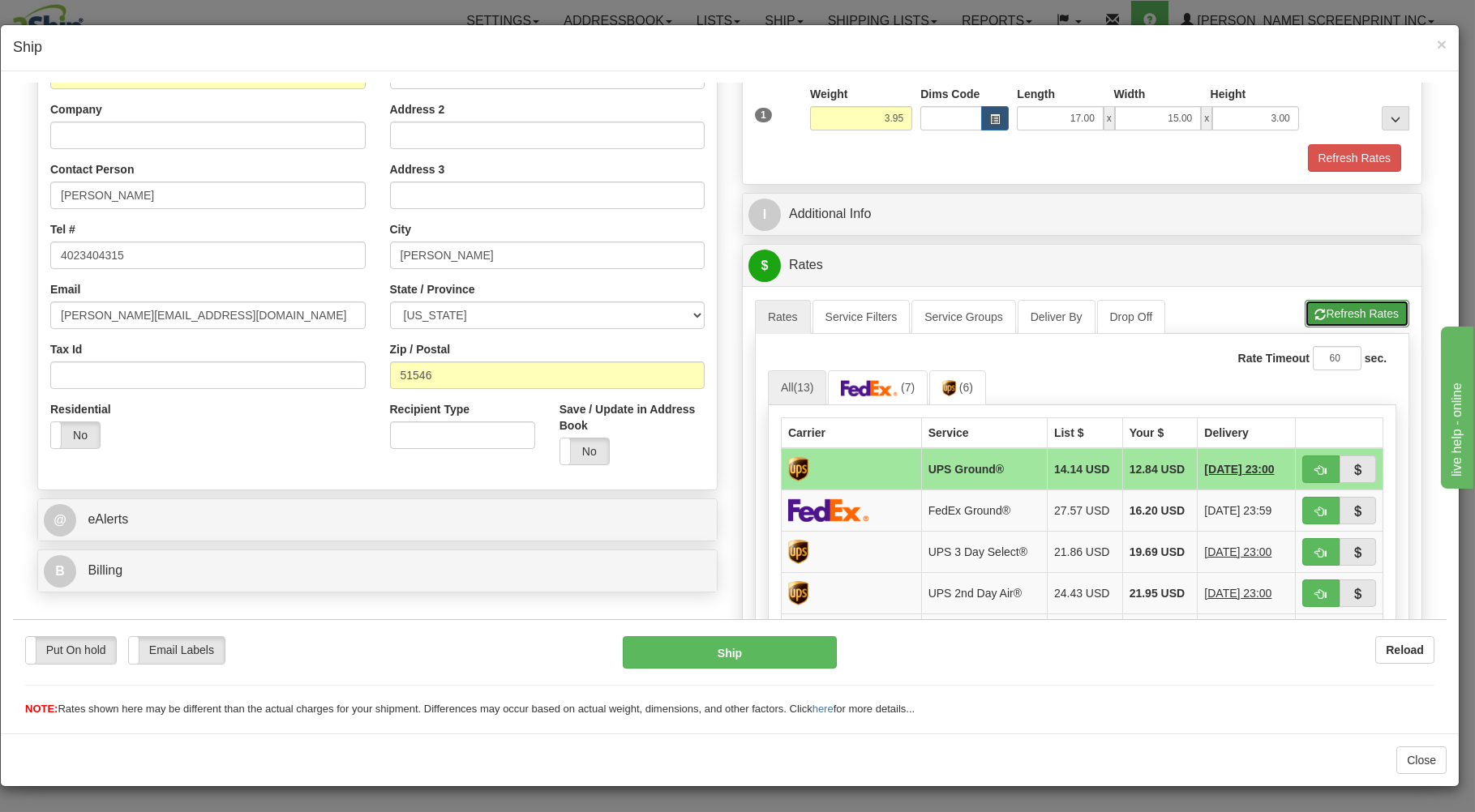
click at [1311, 306] on button "Refresh Rates" at bounding box center [1357, 312] width 105 height 27
click at [1302, 463] on button "button" at bounding box center [1321, 468] width 37 height 27
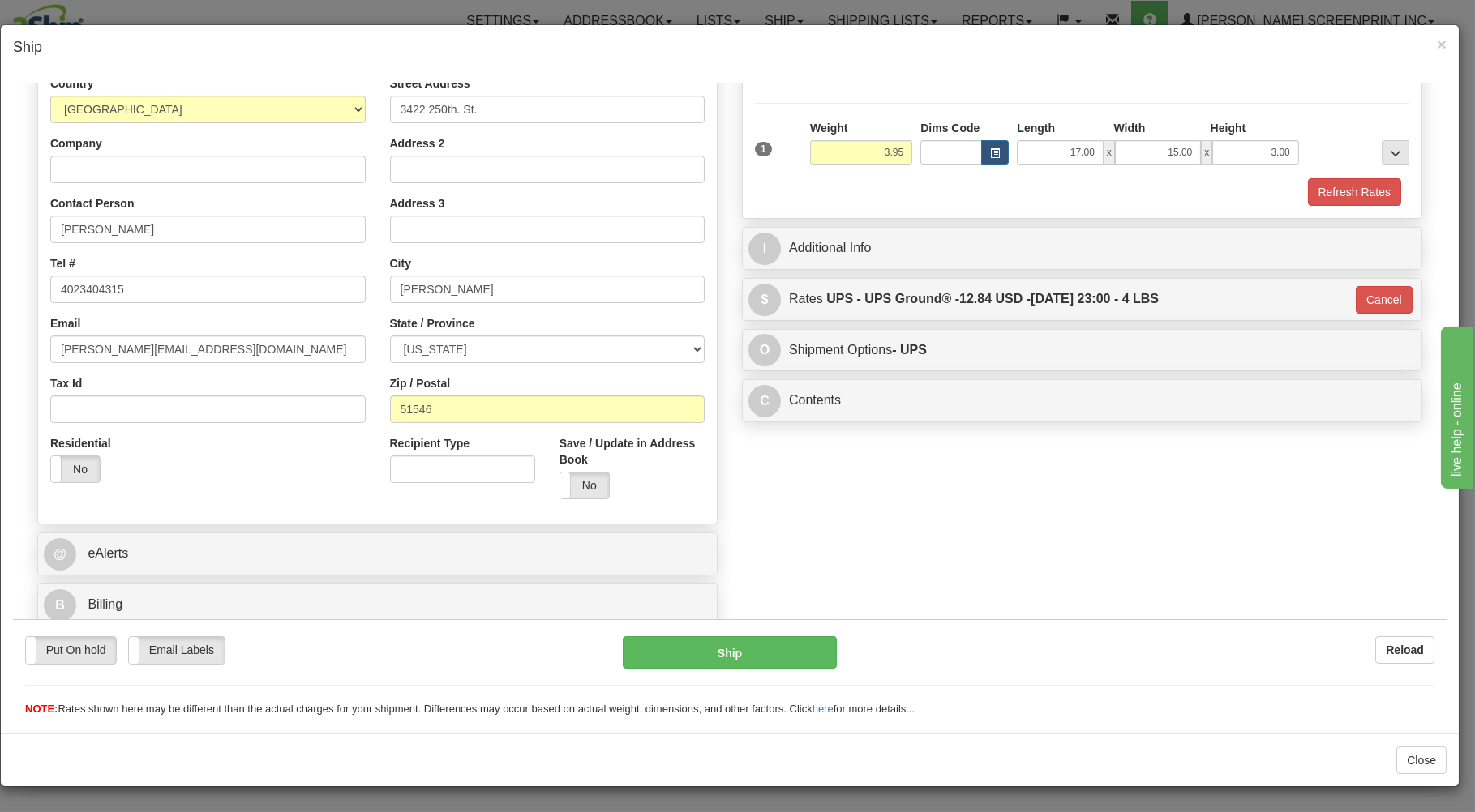
type input "03"
click at [782, 656] on button "Ship" at bounding box center [730, 651] width 215 height 33
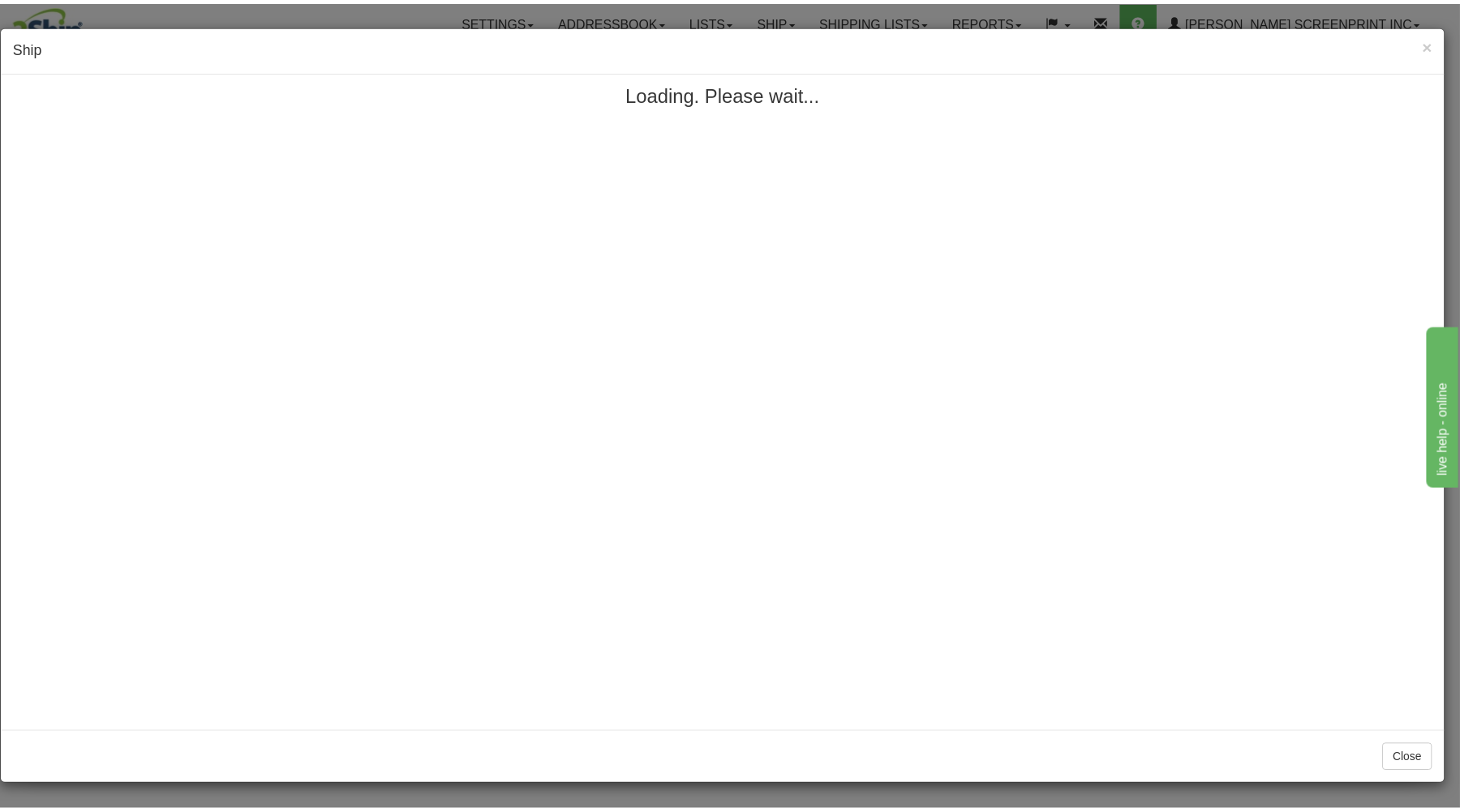
scroll to position [0, 0]
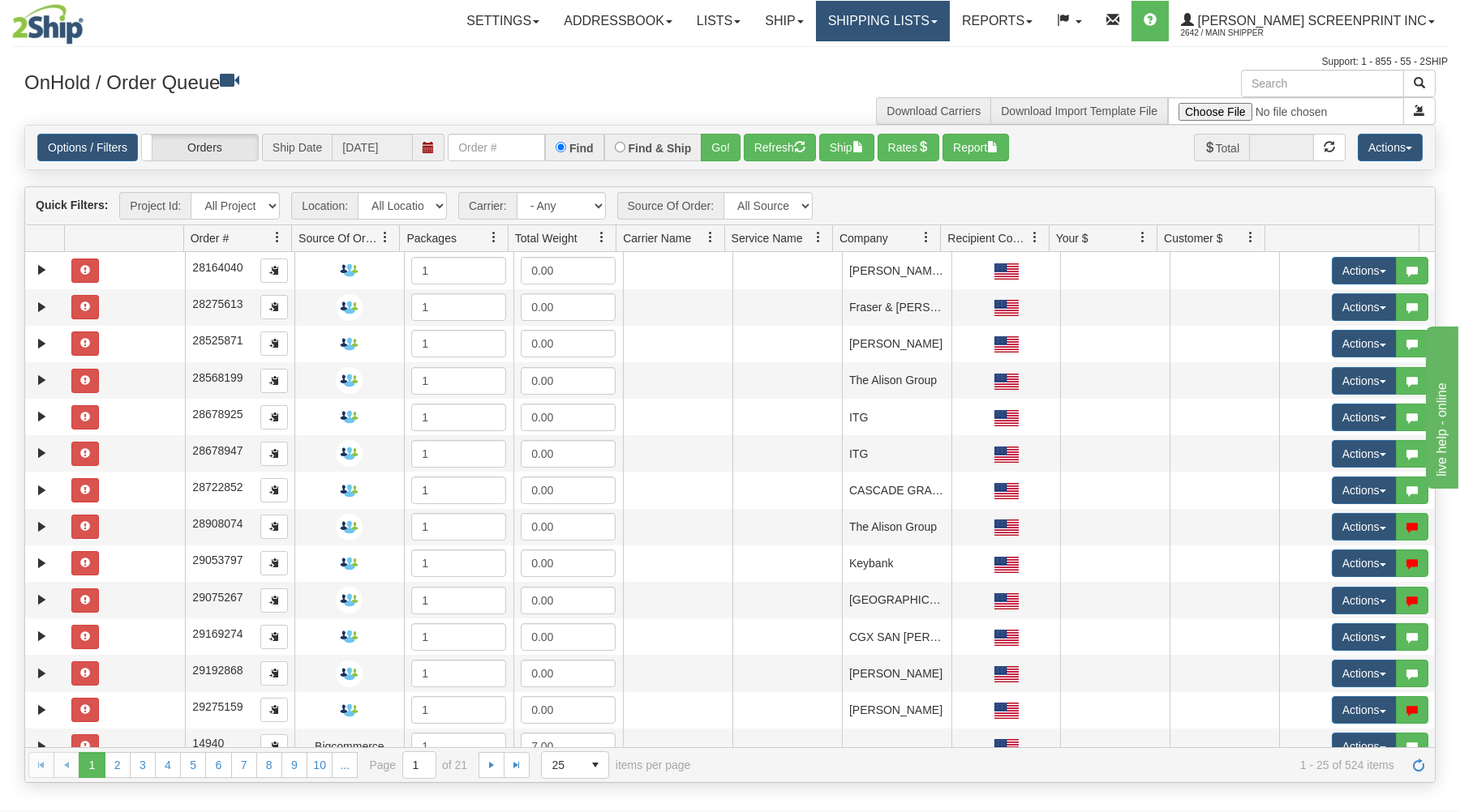
click at [948, 25] on link "Shipping lists" at bounding box center [882, 21] width 134 height 40
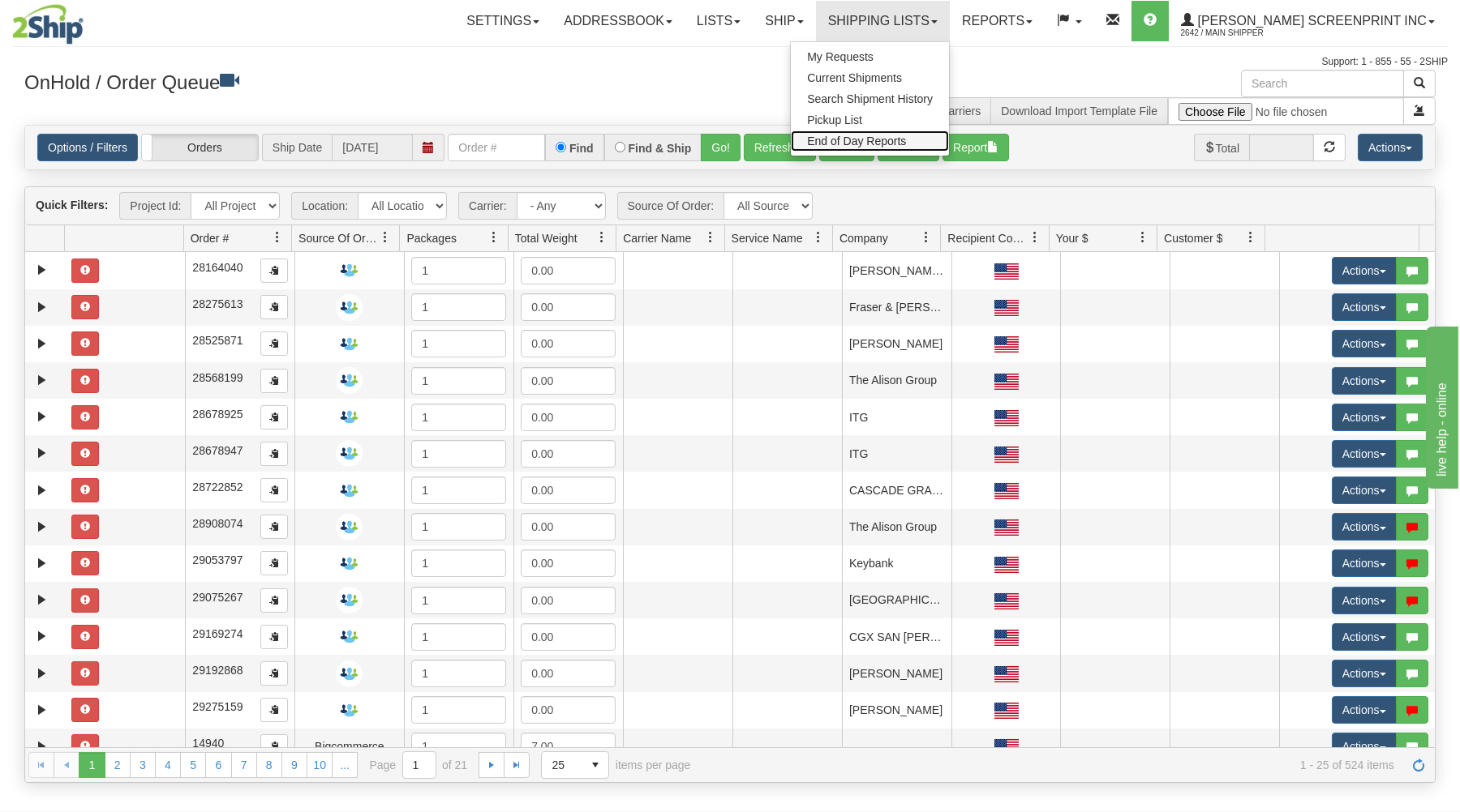
click at [906, 137] on span "End of Day Reports" at bounding box center [856, 141] width 99 height 13
